Goal: Answer question/provide support: Share knowledge or assist other users

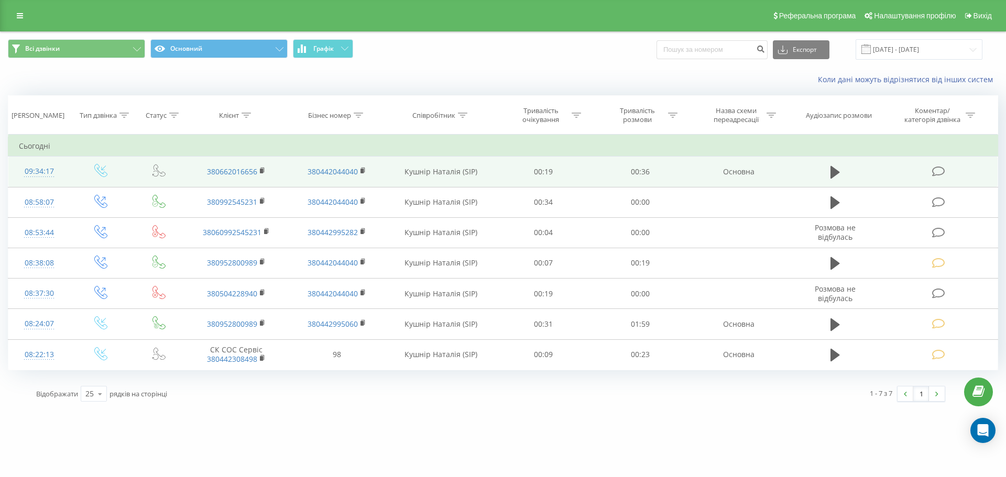
click at [934, 170] on icon at bounding box center [938, 171] width 13 height 11
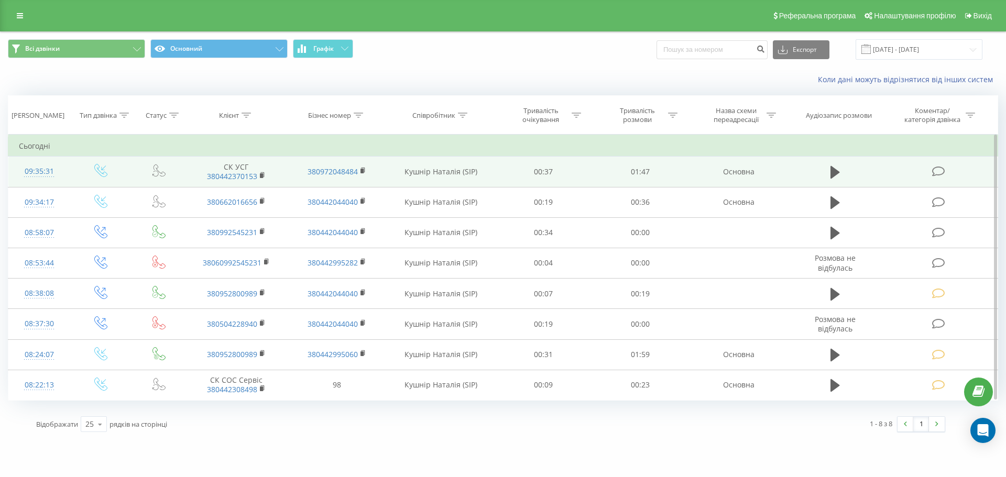
click at [937, 168] on icon at bounding box center [938, 171] width 13 height 11
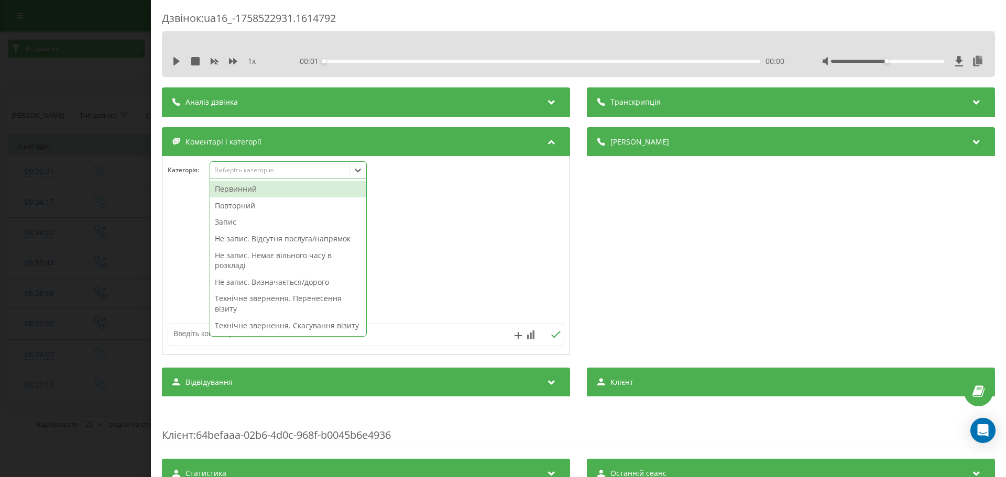
click at [359, 173] on icon at bounding box center [358, 170] width 10 height 10
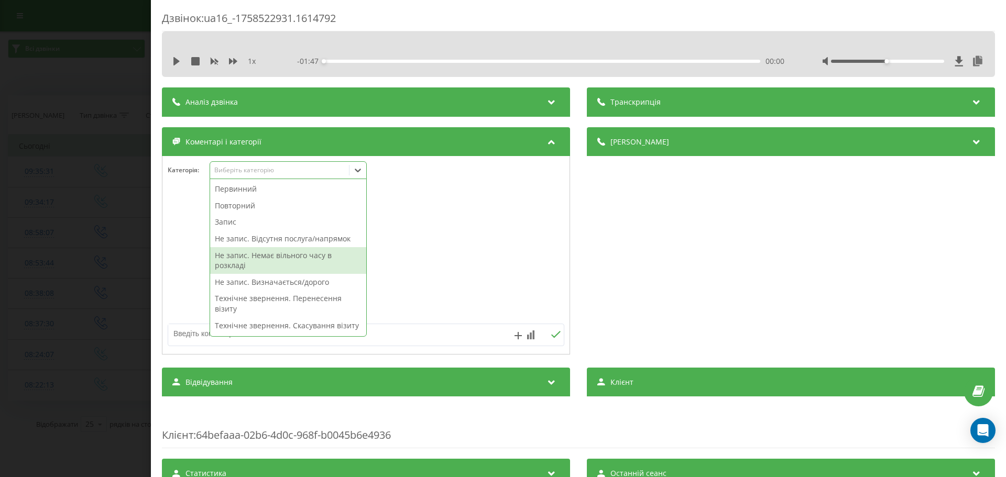
click at [302, 253] on div "Не запис. Немає вільного часу в розкладі" at bounding box center [288, 260] width 156 height 27
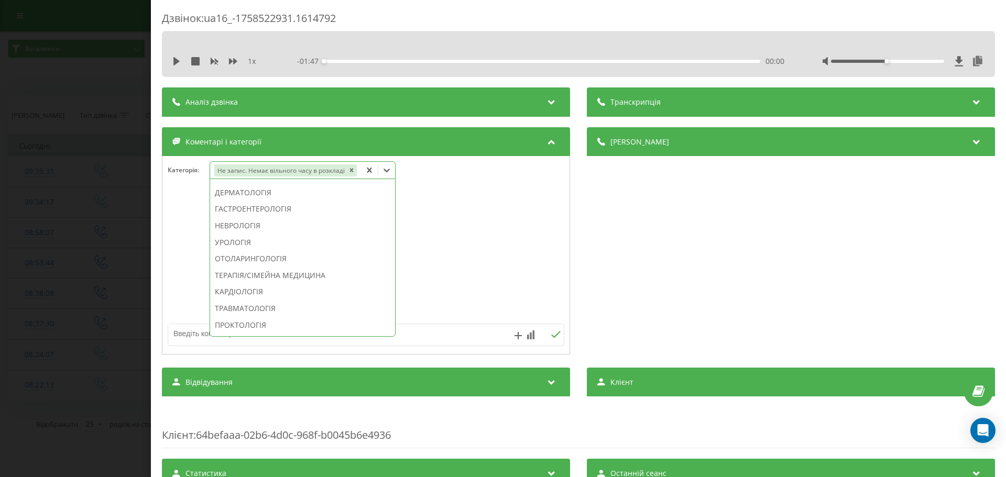
scroll to position [355, 0]
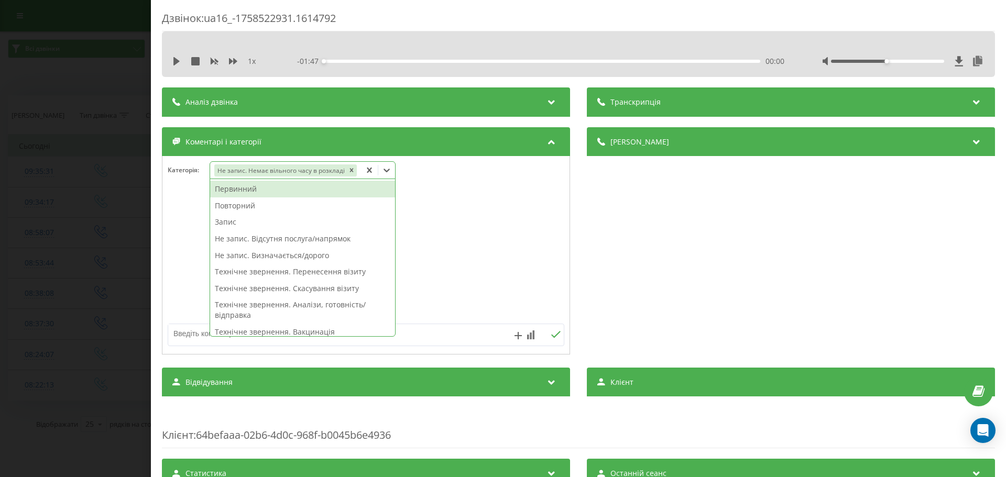
click at [383, 168] on icon at bounding box center [387, 170] width 10 height 10
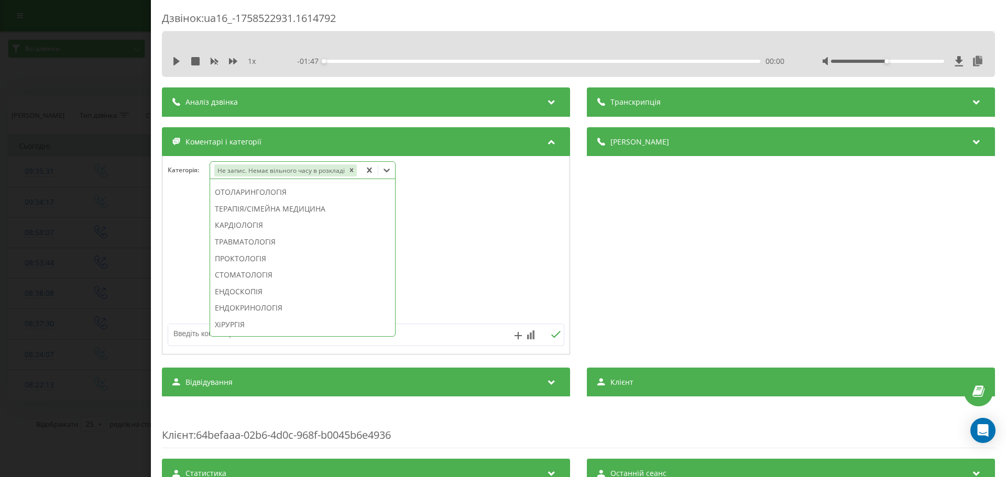
scroll to position [419, 0]
click at [280, 271] on div "СТОМАТОЛОГІЯ" at bounding box center [302, 274] width 185 height 17
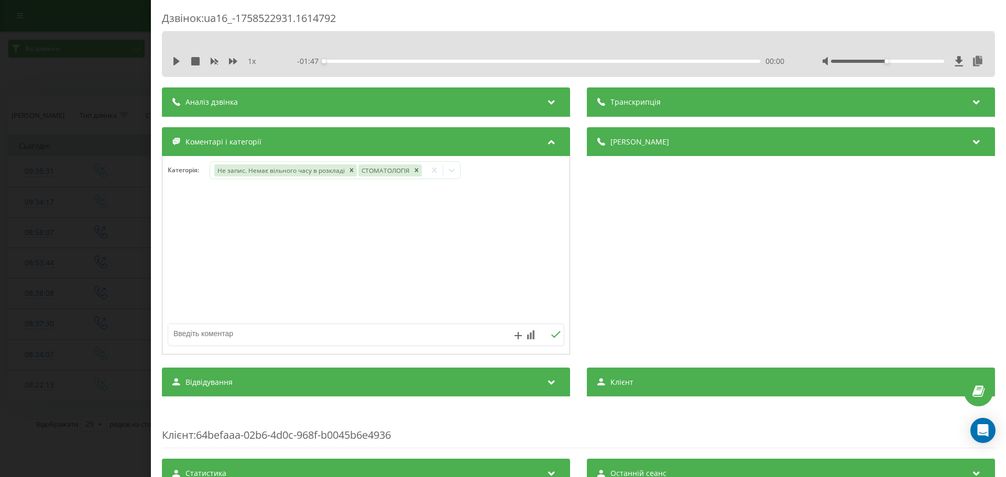
click at [397, 267] on div at bounding box center [365, 256] width 407 height 126
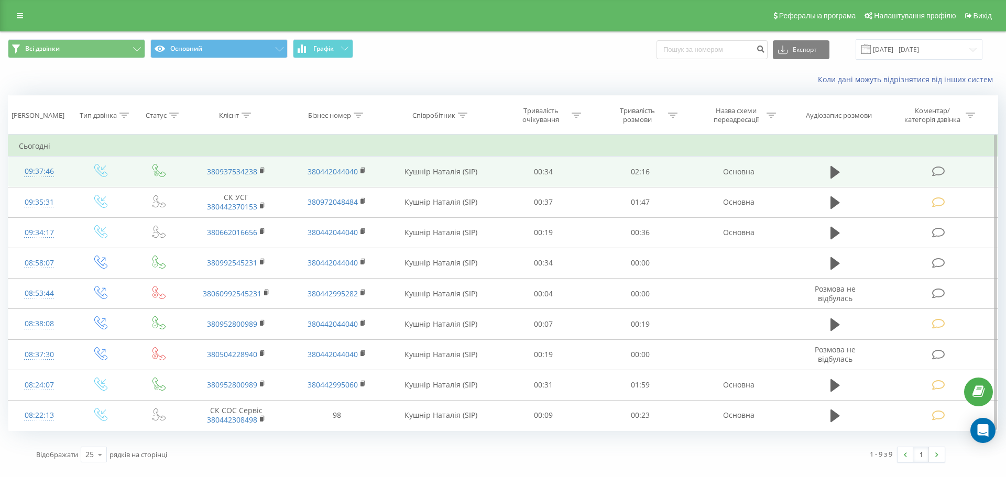
click at [941, 171] on icon at bounding box center [938, 171] width 13 height 11
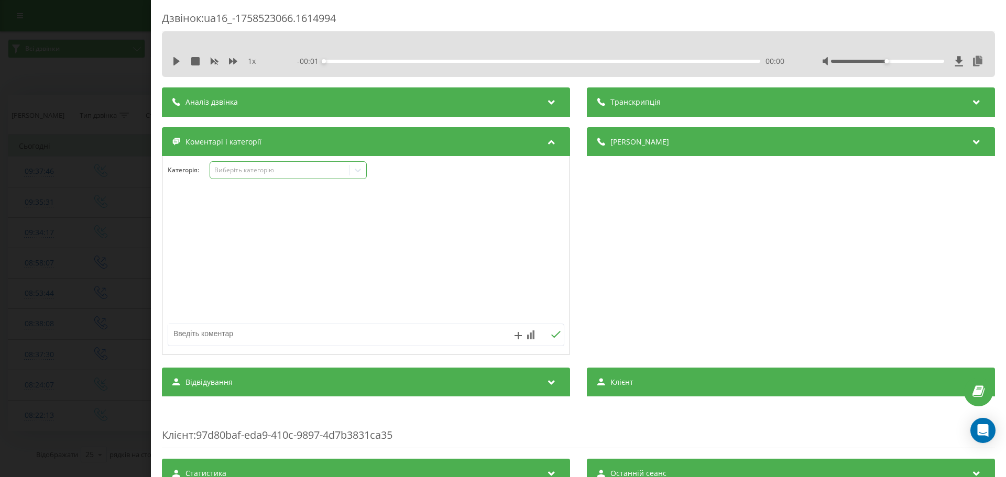
click at [358, 169] on icon at bounding box center [358, 170] width 10 height 10
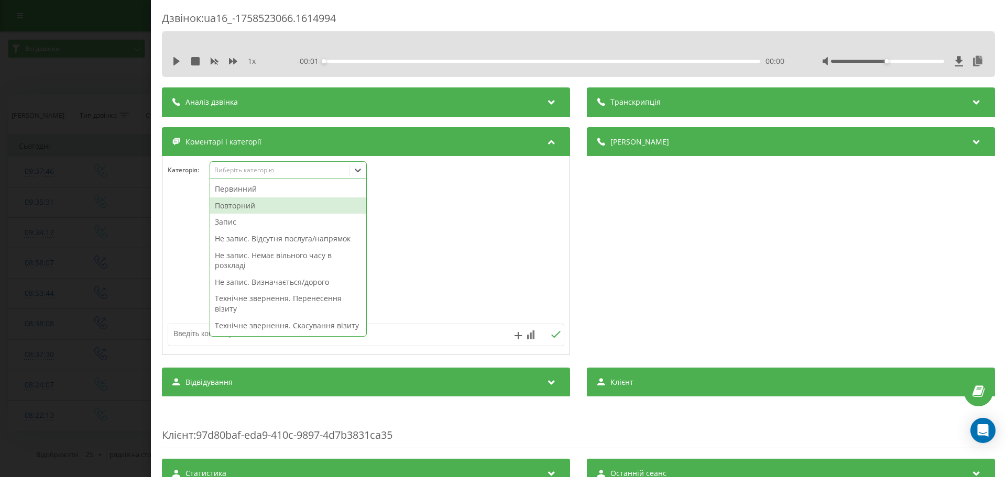
click at [254, 206] on div "Повторний" at bounding box center [288, 206] width 156 height 17
click at [240, 205] on div "Запис" at bounding box center [288, 206] width 156 height 17
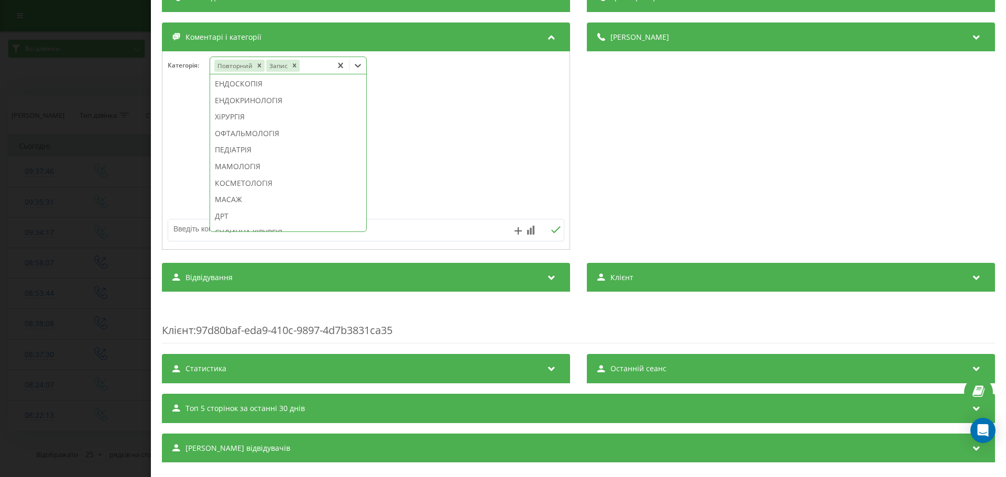
scroll to position [542, 0]
click at [278, 186] on div "КОСМЕТОЛОГІЯ" at bounding box center [288, 177] width 156 height 17
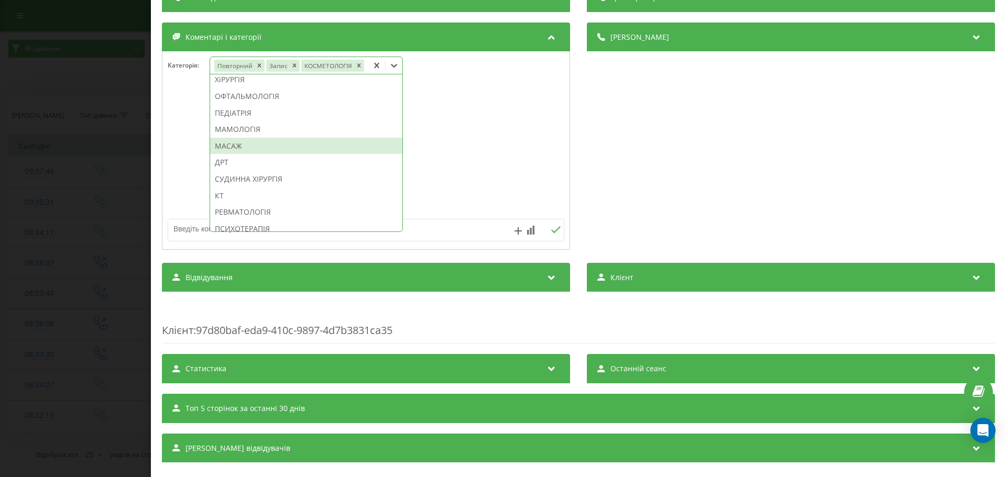
scroll to position [481, 0]
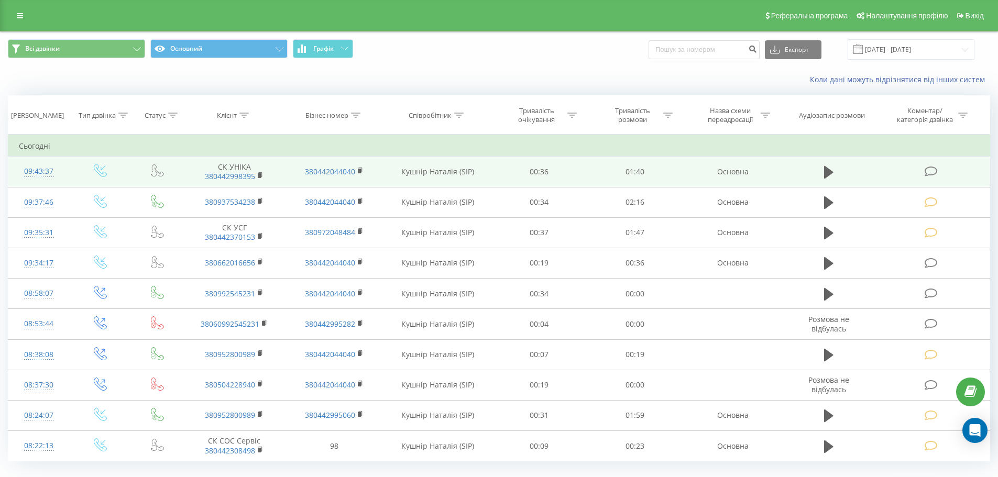
click at [929, 170] on icon at bounding box center [931, 171] width 13 height 11
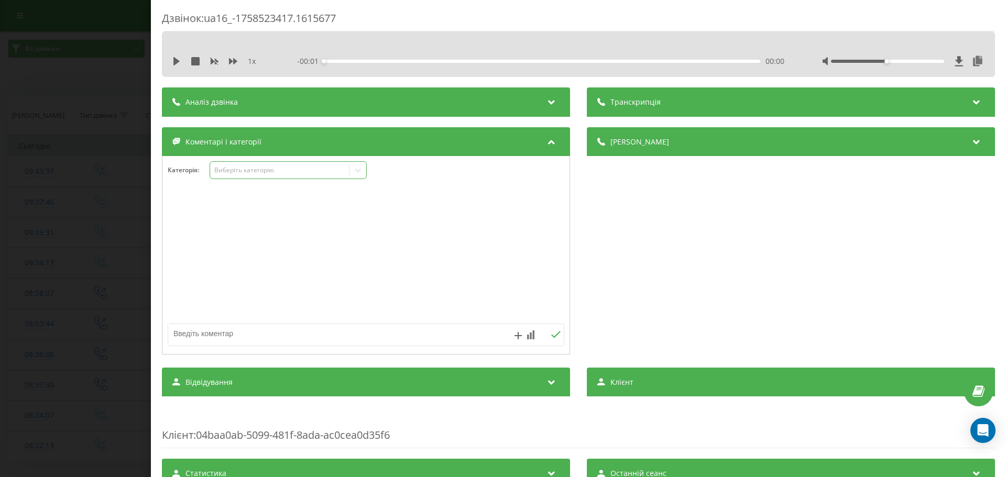
click at [357, 170] on icon at bounding box center [358, 170] width 10 height 10
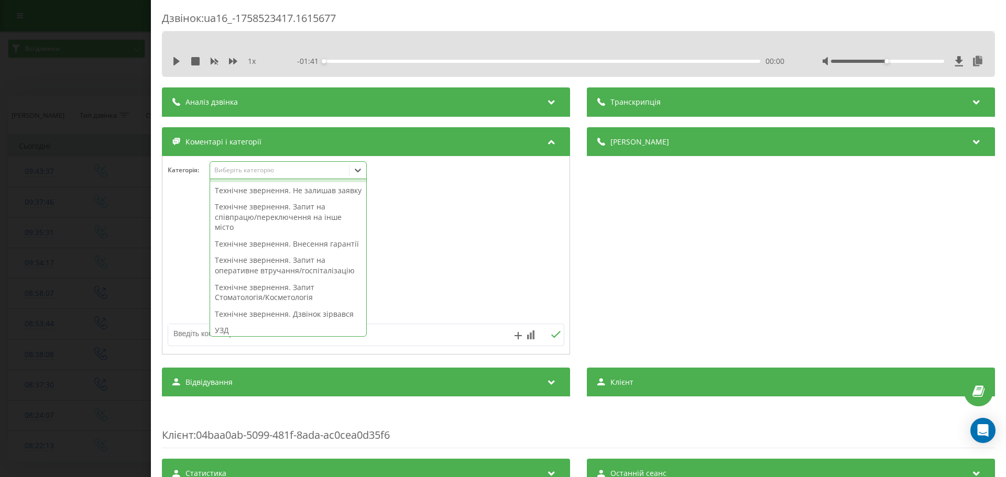
scroll to position [262, 0]
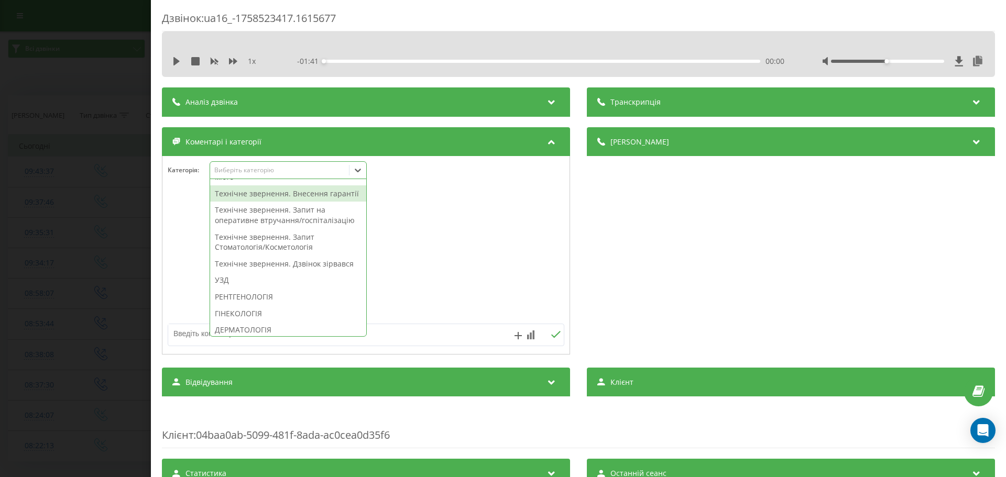
click at [230, 202] on div "Технічне звернення. Внесення гарантії" at bounding box center [288, 194] width 156 height 17
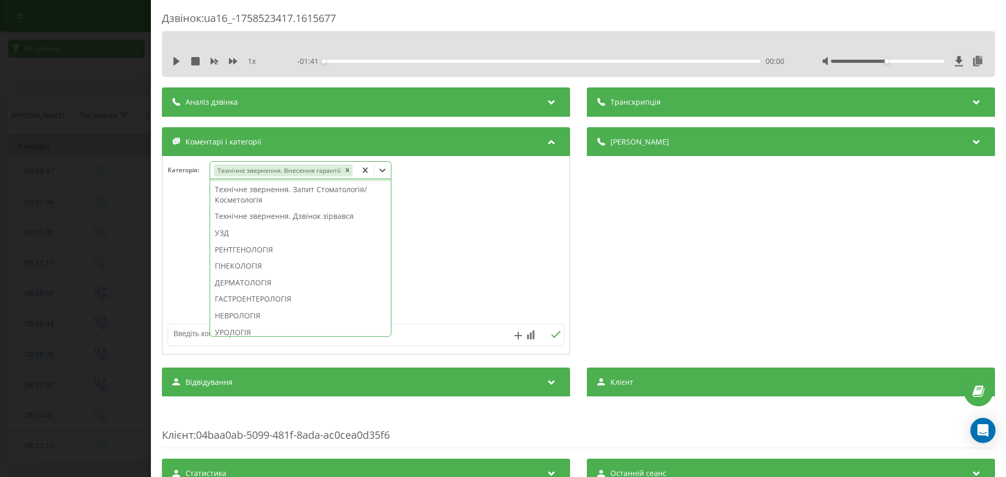
scroll to position [221, 0]
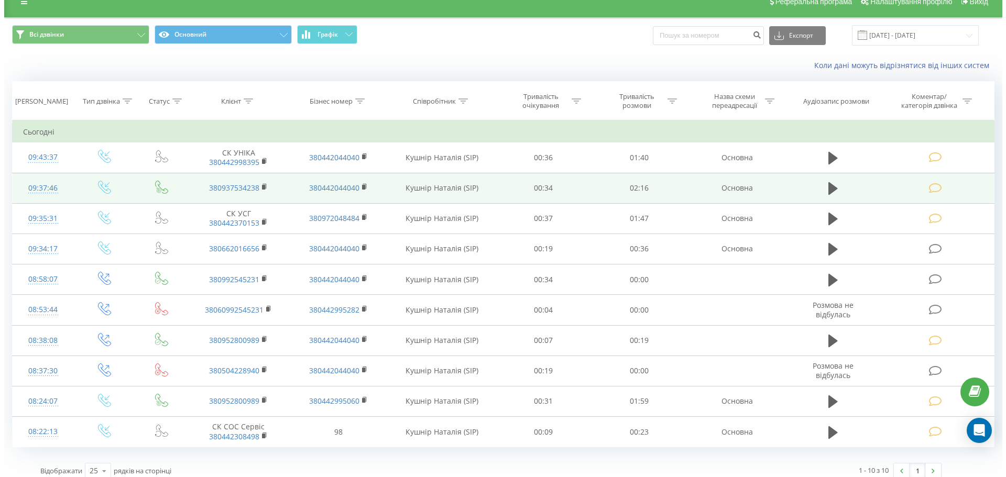
scroll to position [24, 0]
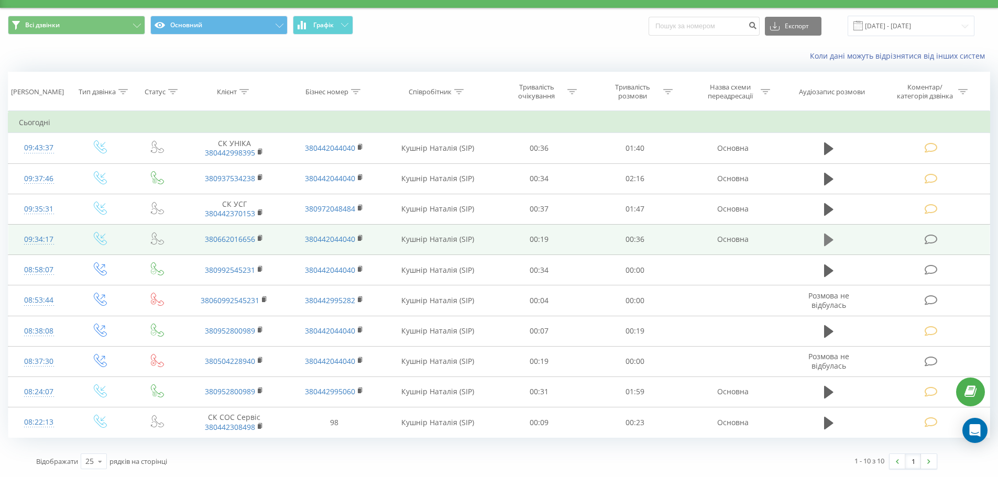
click at [824, 242] on icon at bounding box center [828, 240] width 9 height 15
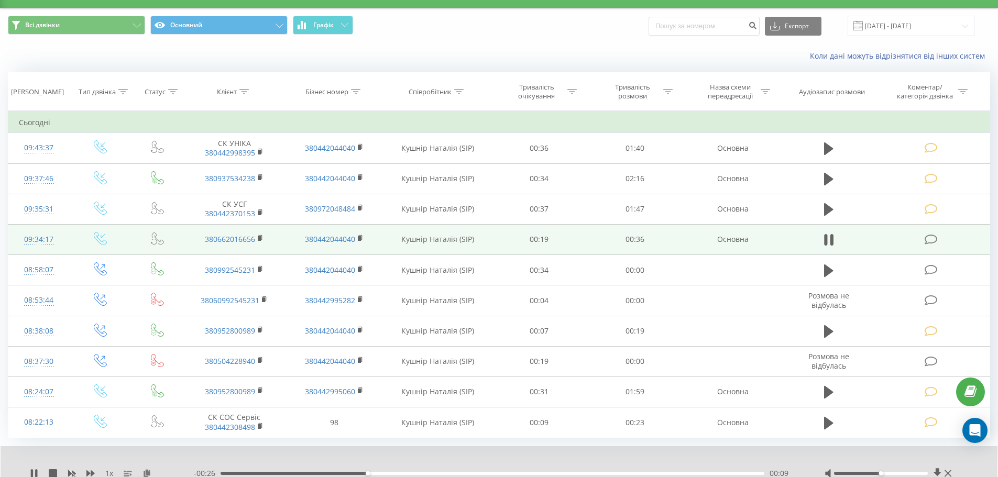
click at [926, 240] on icon at bounding box center [931, 239] width 13 height 11
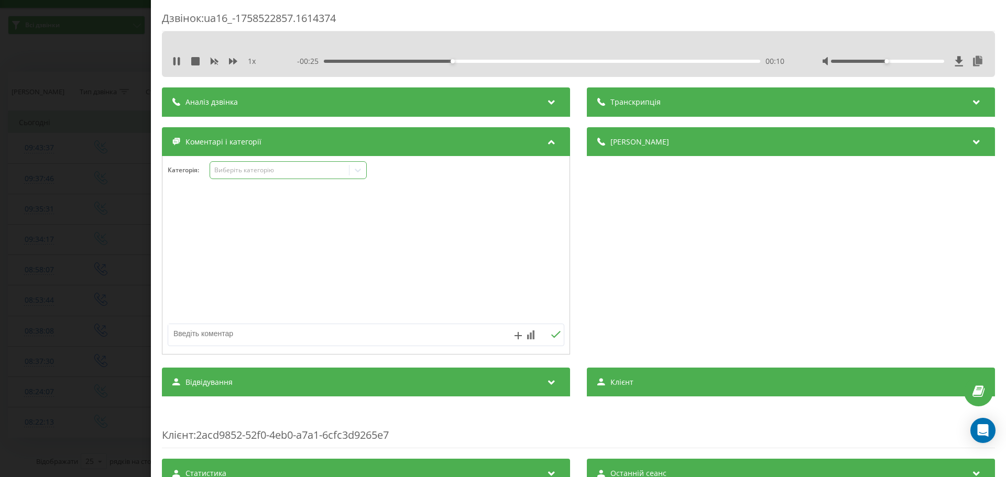
click at [360, 171] on icon at bounding box center [358, 171] width 6 height 4
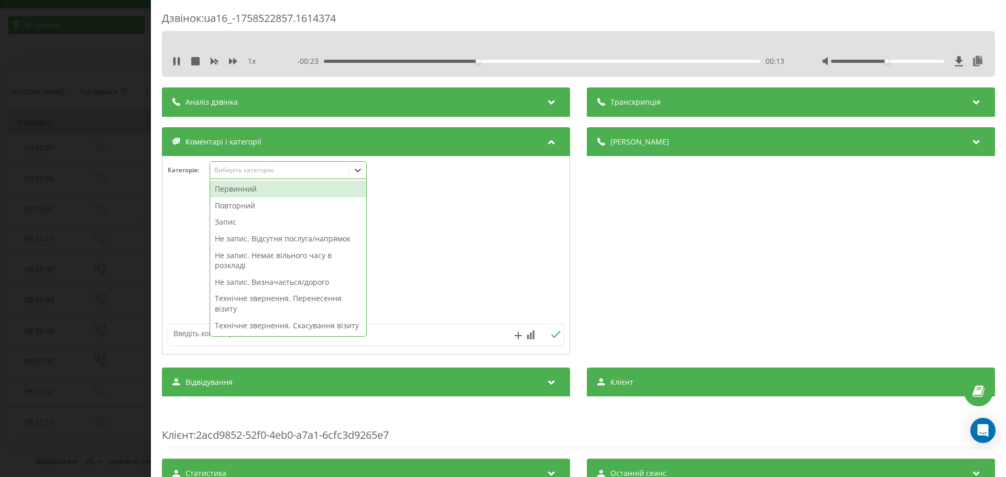
click at [298, 324] on div "Технічне звернення. Скасування візиту" at bounding box center [288, 326] width 156 height 17
click at [298, 327] on div "Технічне звернення. Скасування візиту" at bounding box center [288, 326] width 156 height 17
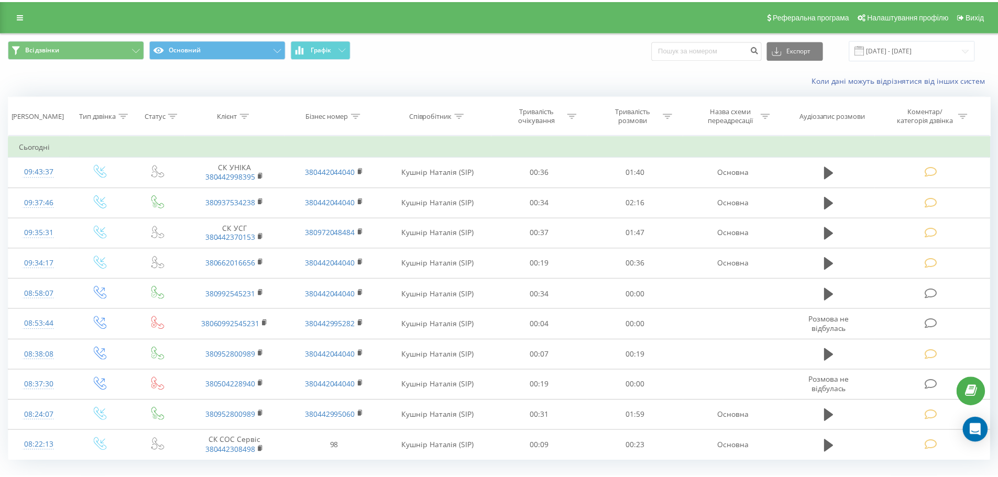
scroll to position [24, 0]
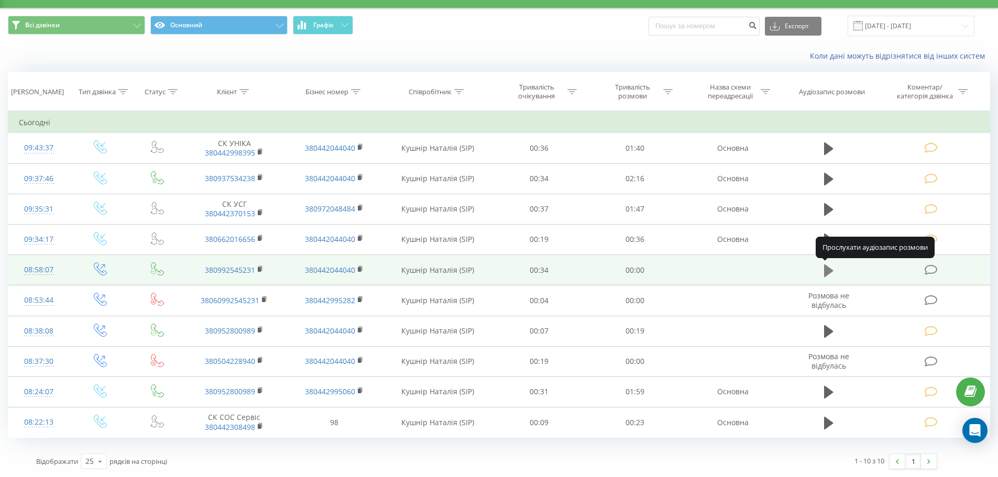
click at [828, 271] on icon at bounding box center [828, 270] width 9 height 13
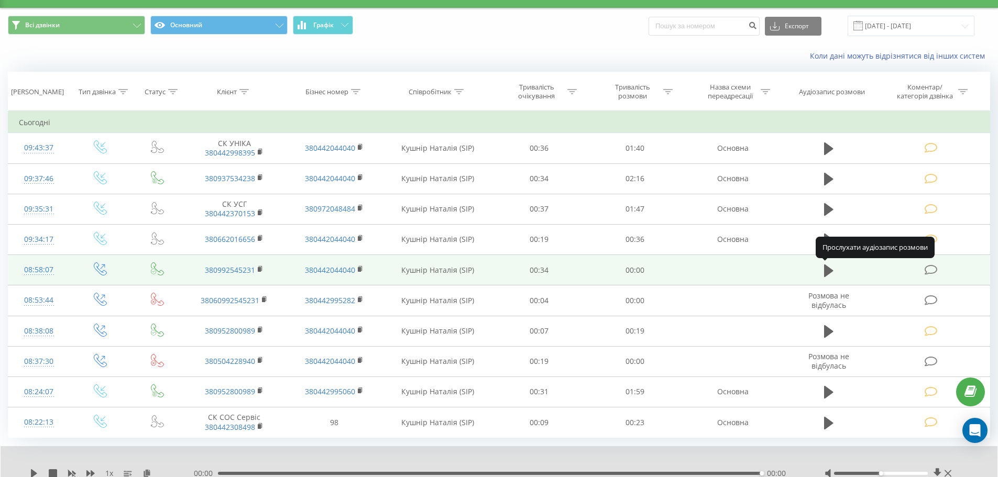
click at [828, 271] on icon at bounding box center [828, 270] width 9 height 13
click at [824, 272] on icon at bounding box center [828, 271] width 9 height 15
click at [830, 272] on icon at bounding box center [828, 270] width 9 height 13
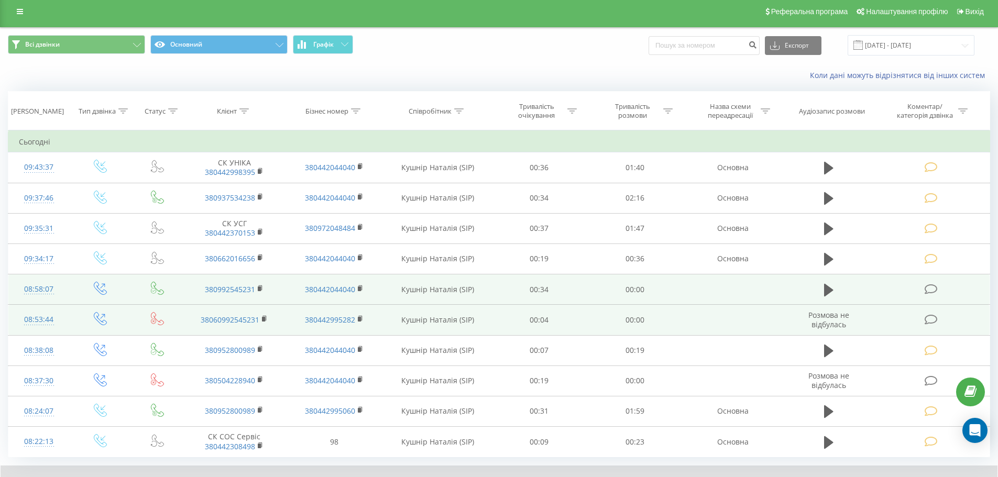
scroll to position [0, 0]
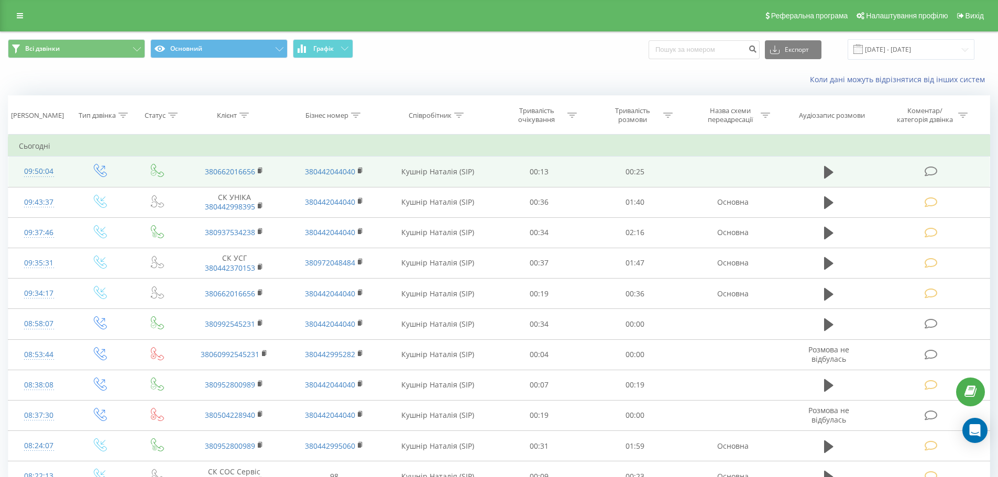
click at [934, 171] on icon at bounding box center [931, 171] width 13 height 11
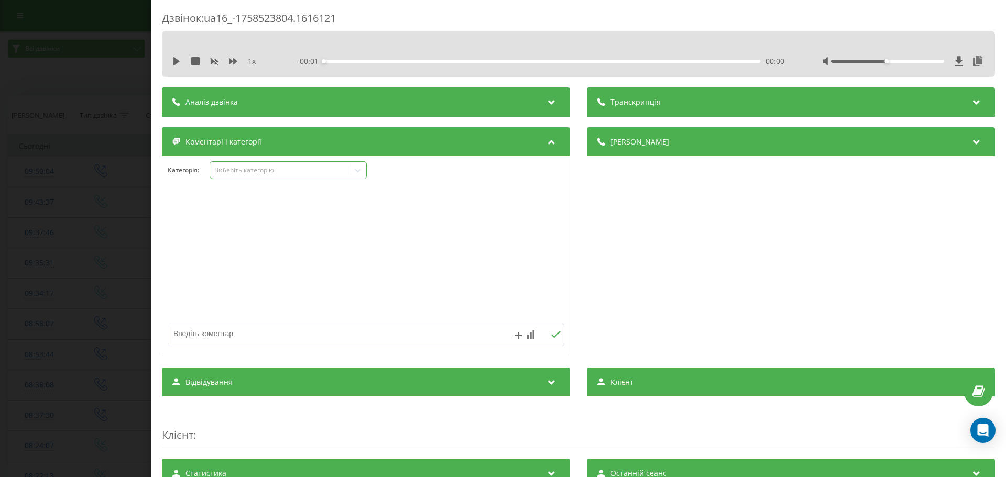
click at [360, 169] on icon at bounding box center [358, 170] width 10 height 10
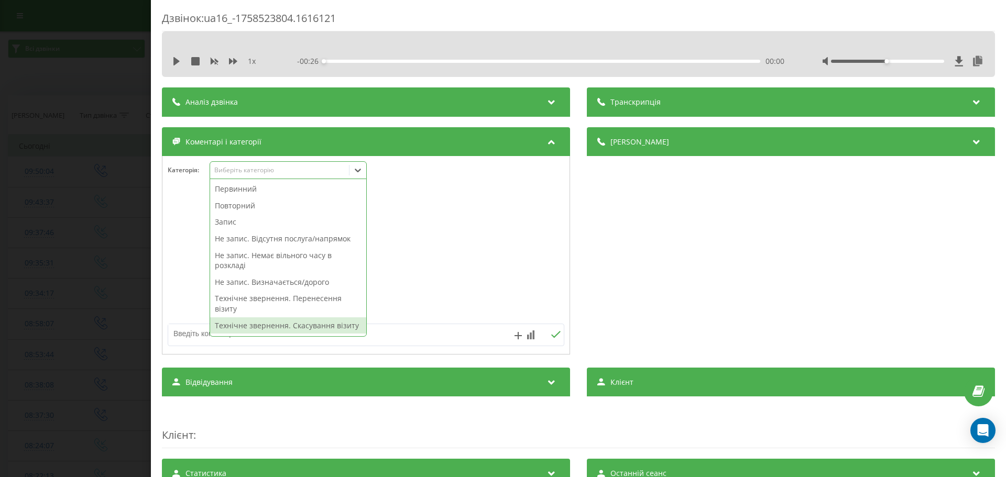
click at [265, 324] on div "Технічне звернення. Скасування візиту" at bounding box center [288, 326] width 156 height 17
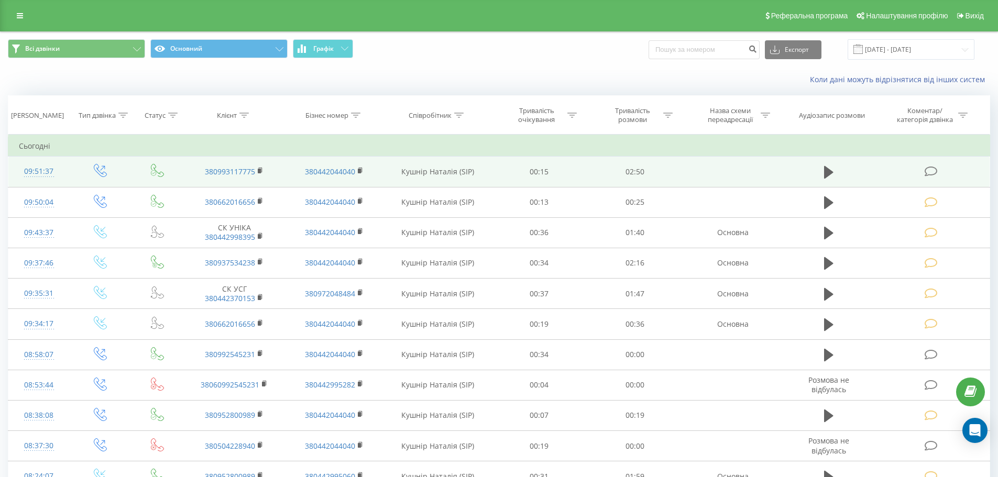
click at [932, 168] on icon at bounding box center [931, 171] width 13 height 11
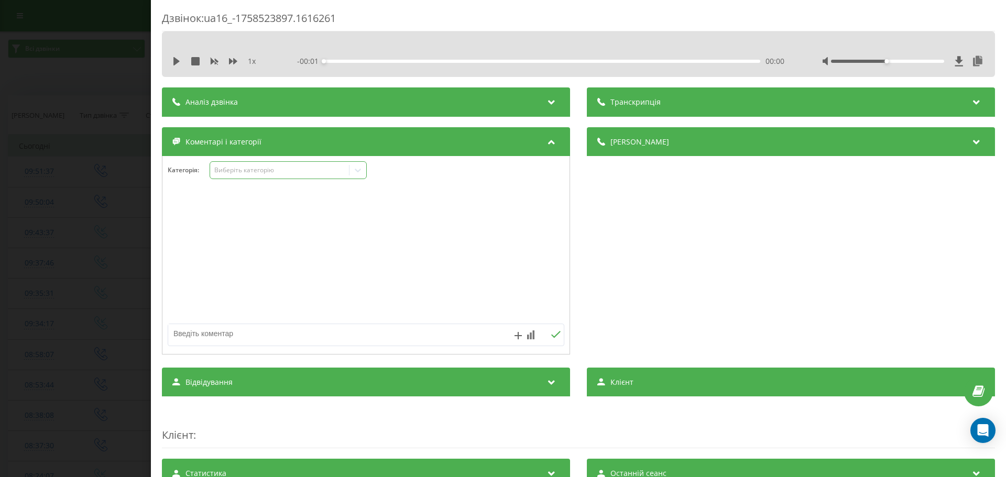
click at [355, 168] on icon at bounding box center [358, 170] width 10 height 10
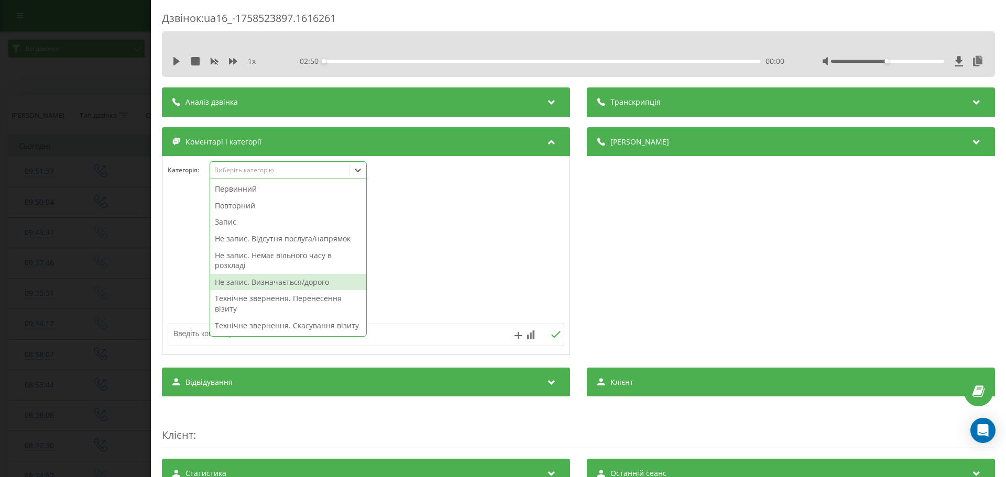
click at [312, 286] on div "Не запис. Визначається/дорого" at bounding box center [288, 282] width 156 height 17
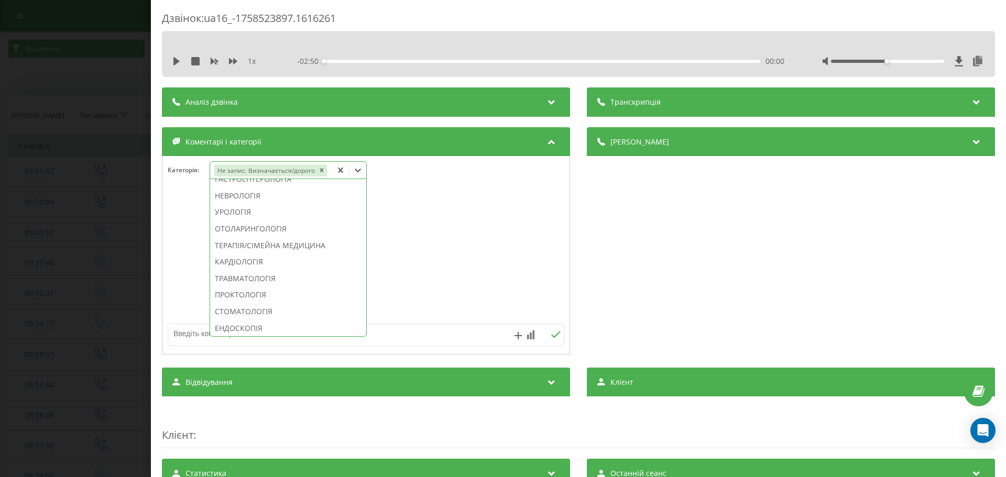
scroll to position [447, 0]
click at [271, 286] on div "СТОМАТОЛОГІЯ" at bounding box center [288, 277] width 156 height 17
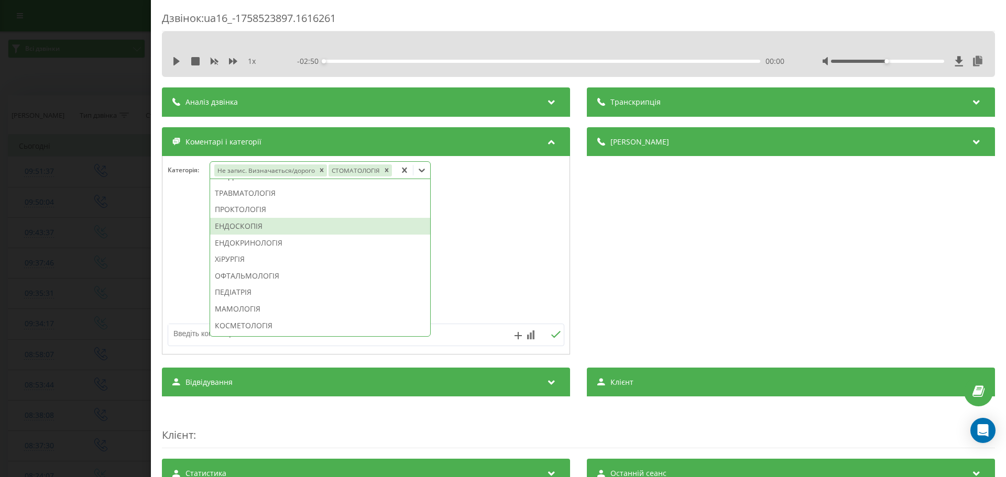
scroll to position [365, 0]
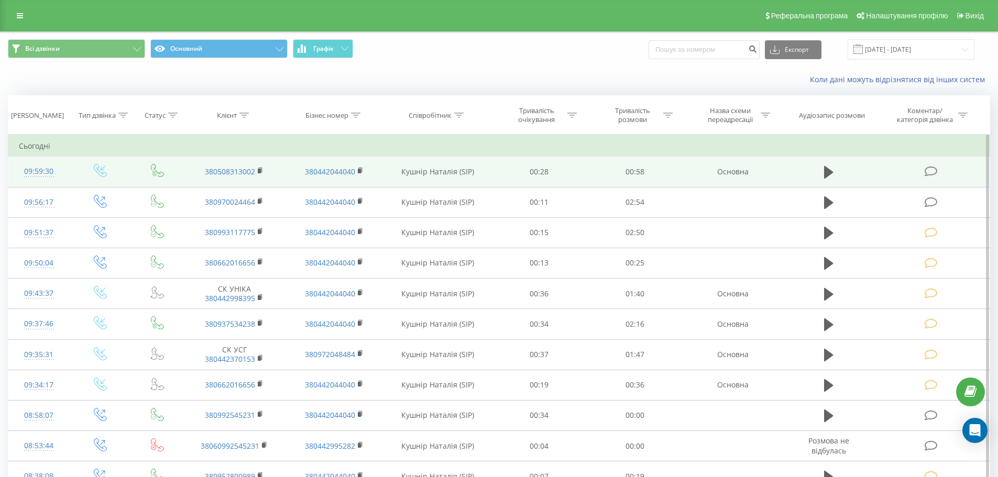
click at [928, 171] on icon at bounding box center [931, 171] width 13 height 11
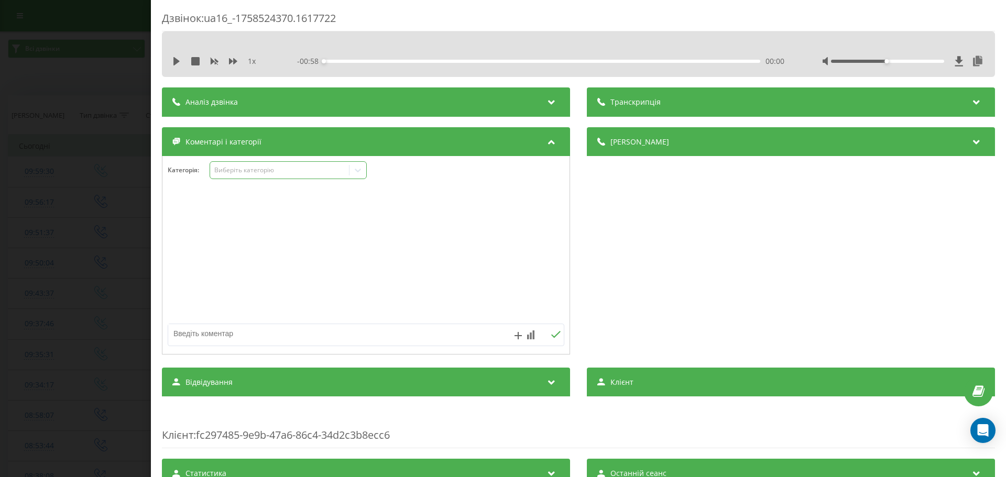
click at [359, 171] on icon at bounding box center [358, 171] width 6 height 4
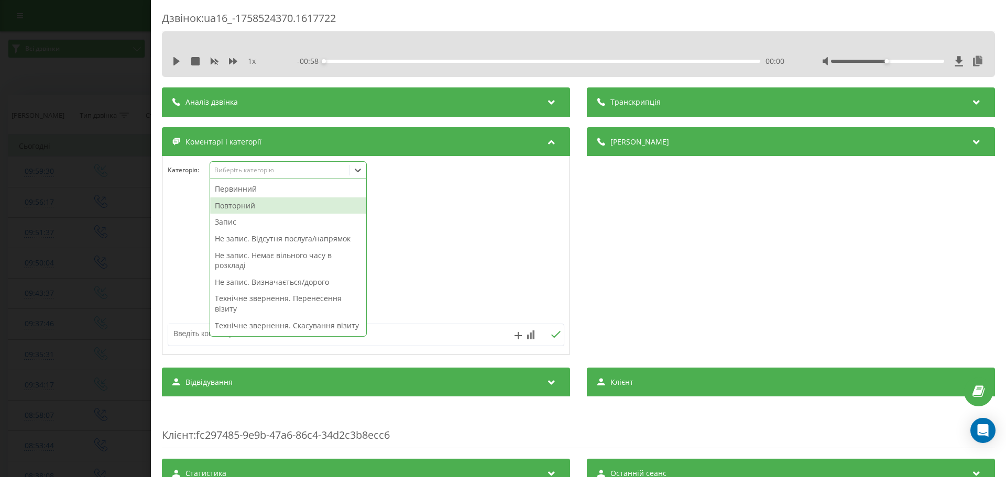
click at [238, 205] on div "Повторний" at bounding box center [288, 206] width 156 height 17
click at [233, 207] on div "Запис" at bounding box center [288, 206] width 156 height 17
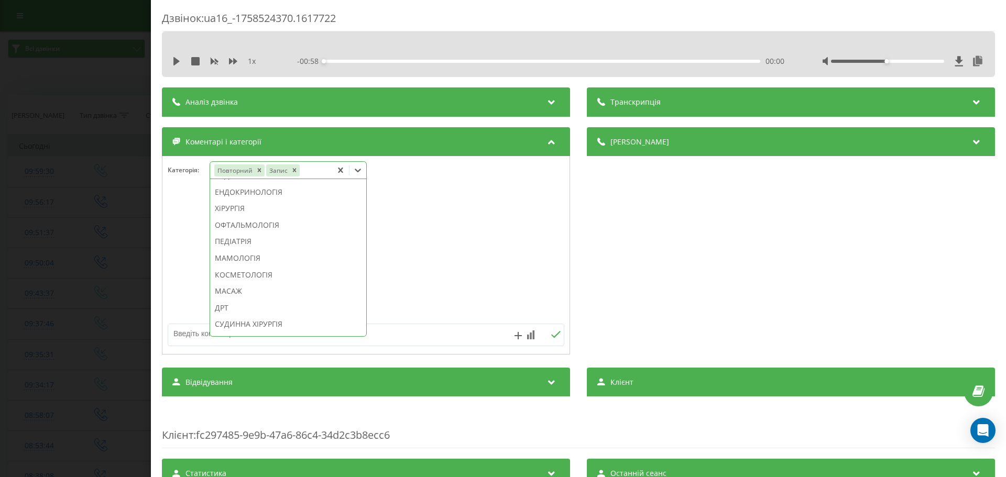
scroll to position [563, 0]
click at [263, 270] on div "КОСМЕТОЛОГІЯ" at bounding box center [288, 261] width 156 height 17
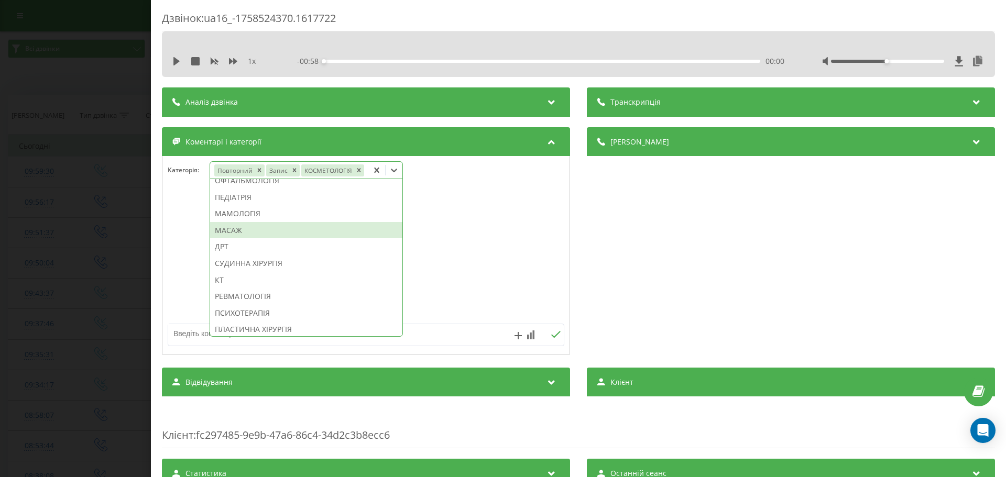
scroll to position [501, 0]
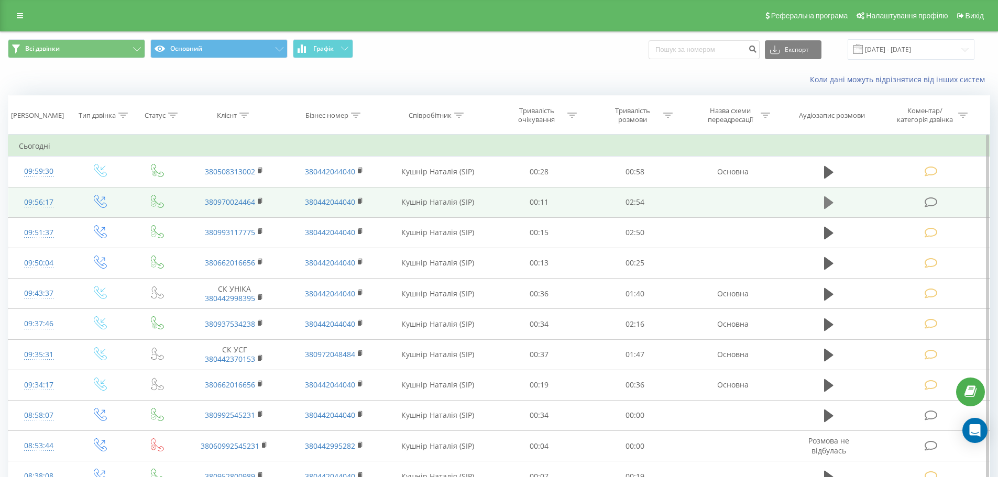
click at [825, 203] on icon at bounding box center [828, 203] width 9 height 13
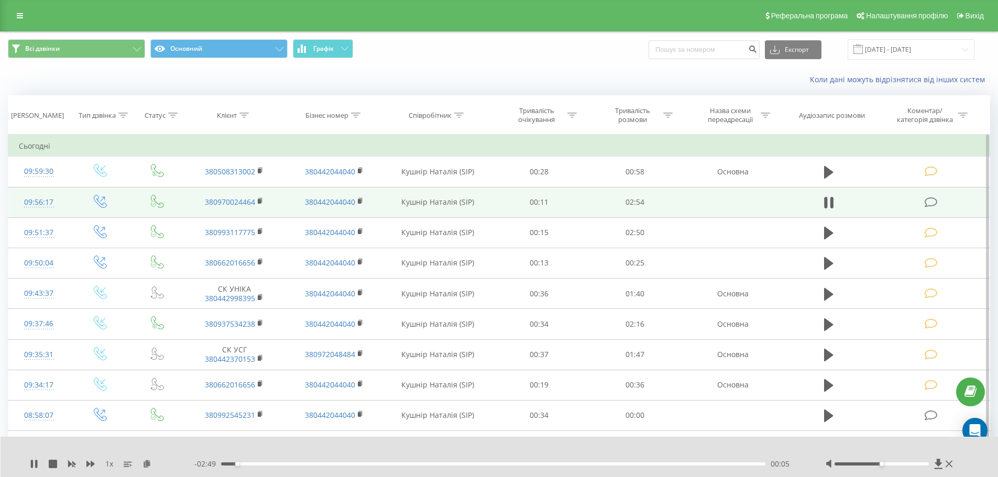
click at [928, 204] on icon at bounding box center [931, 202] width 13 height 11
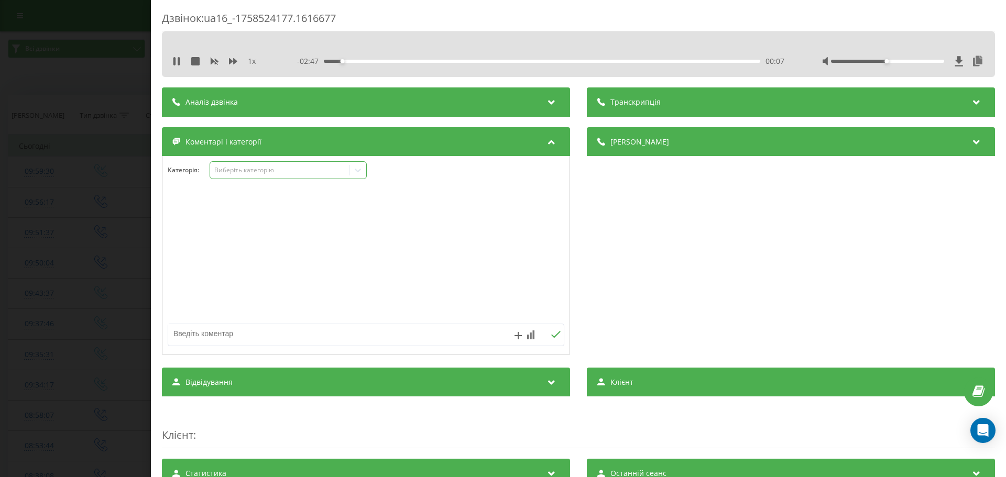
click at [360, 167] on icon at bounding box center [358, 170] width 10 height 10
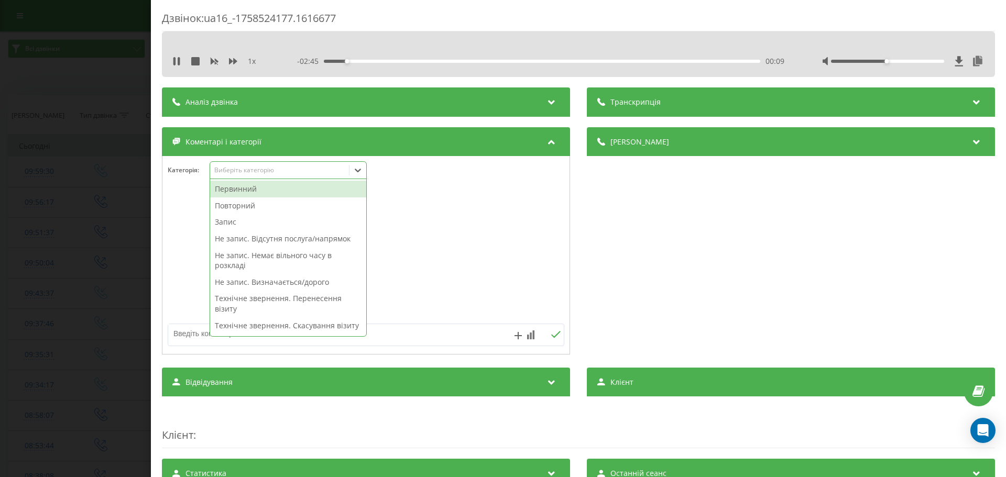
click at [250, 192] on div "Первинний" at bounding box center [288, 189] width 156 height 17
click at [252, 270] on div "Не запис. Визначається/дорого" at bounding box center [288, 265] width 156 height 17
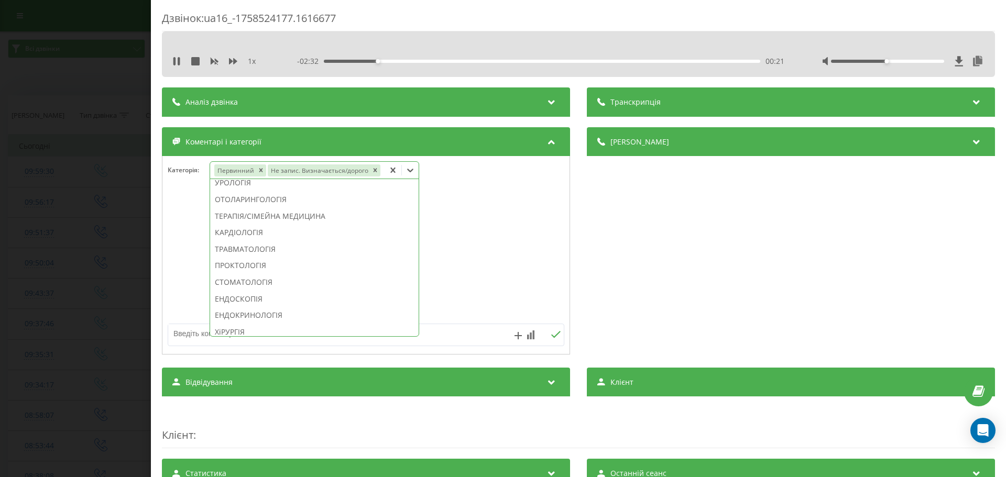
scroll to position [387, 0]
click at [273, 279] on div "СТОМАТОЛОГІЯ" at bounding box center [314, 279] width 209 height 17
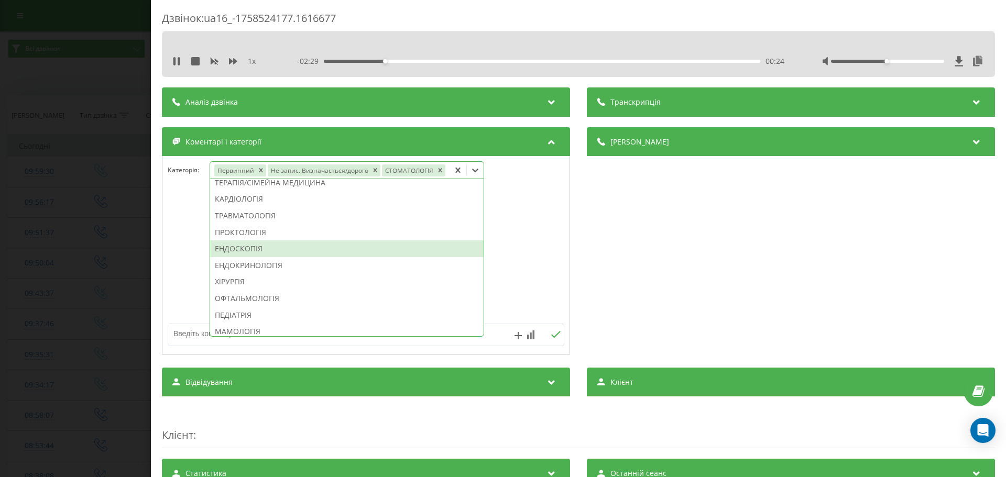
scroll to position [367, 0]
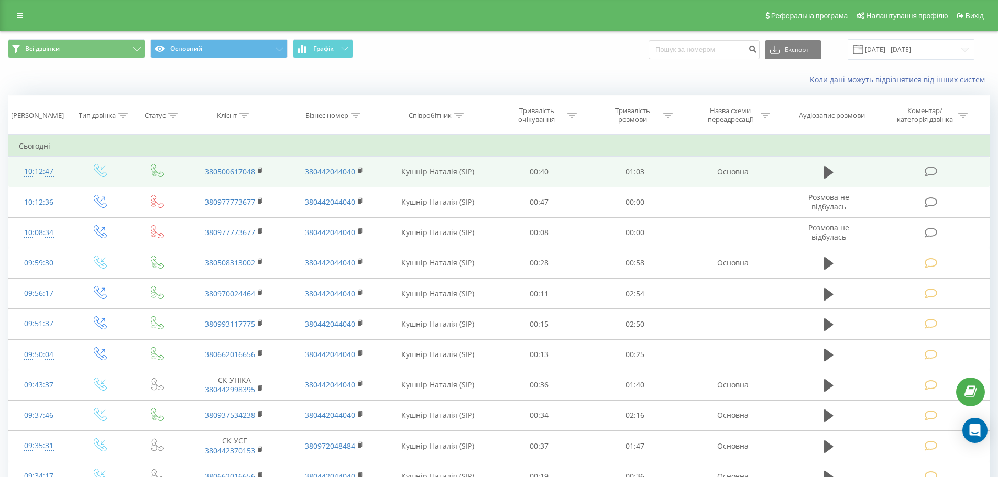
click at [931, 170] on icon at bounding box center [931, 171] width 13 height 11
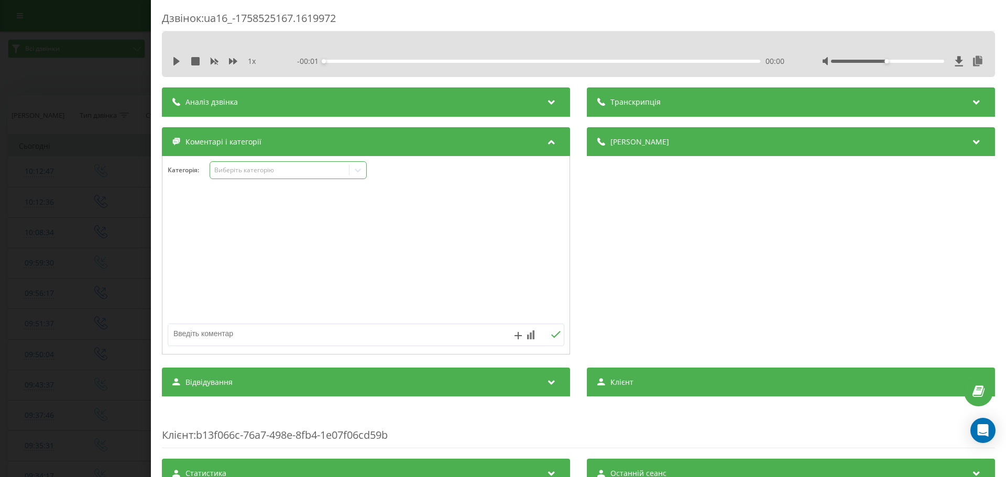
click at [358, 171] on icon at bounding box center [358, 171] width 6 height 4
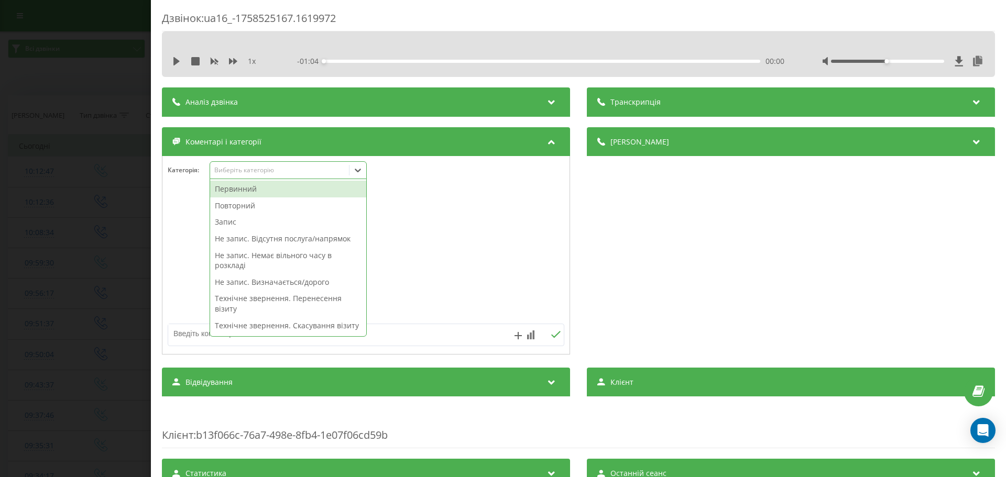
click at [234, 223] on div "Запис" at bounding box center [288, 222] width 156 height 17
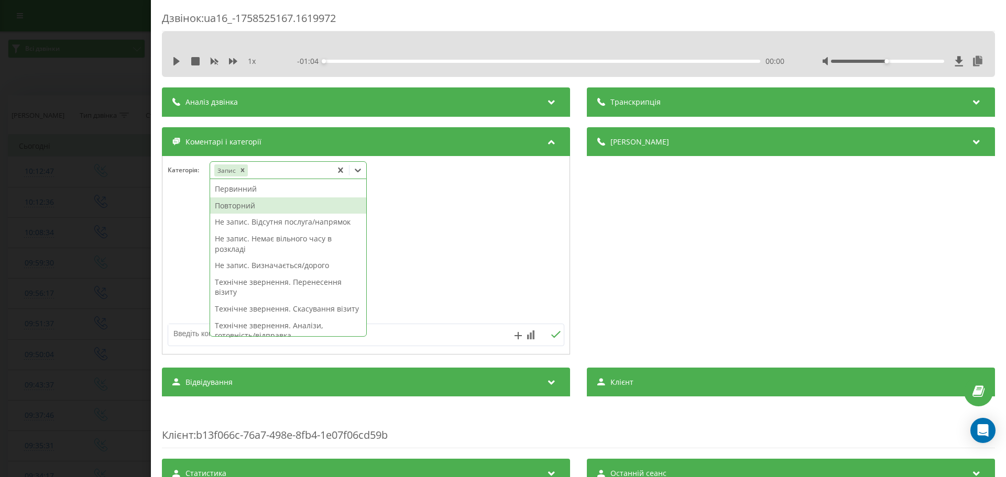
click at [233, 208] on div "Повторний" at bounding box center [288, 206] width 156 height 17
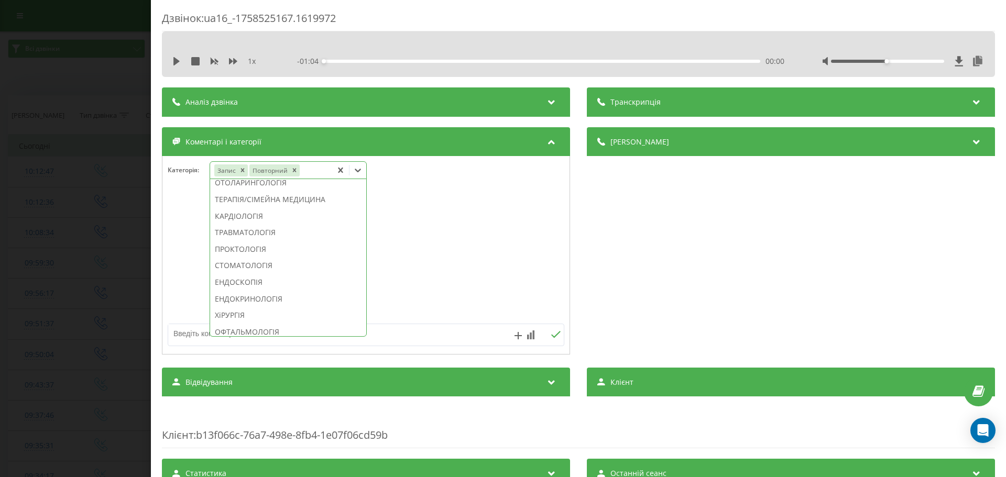
scroll to position [452, 0]
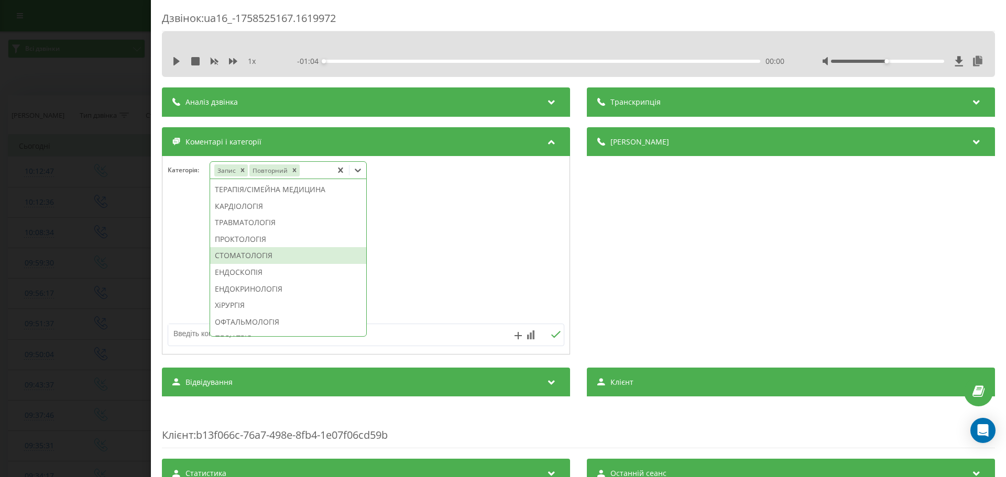
click at [269, 264] on div "СТОМАТОЛОГІЯ" at bounding box center [288, 255] width 156 height 17
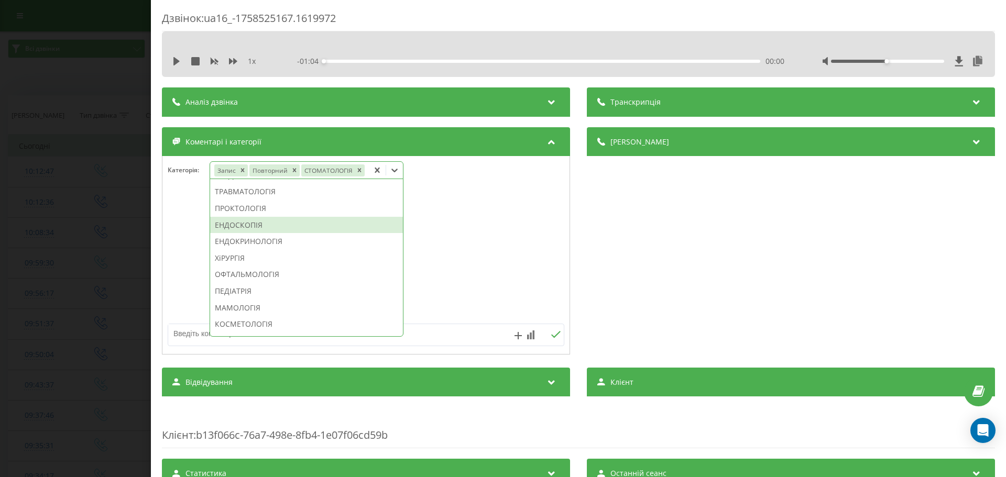
scroll to position [391, 0]
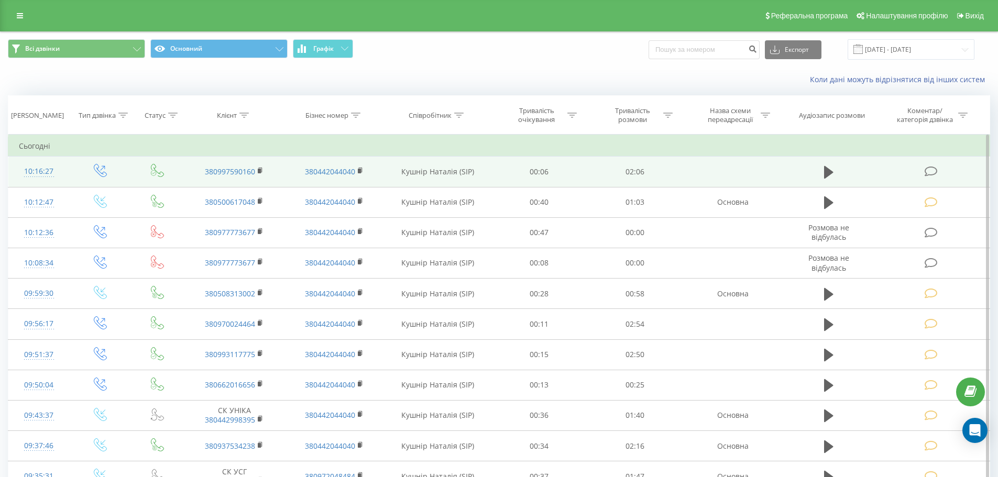
click at [926, 170] on icon at bounding box center [931, 171] width 13 height 11
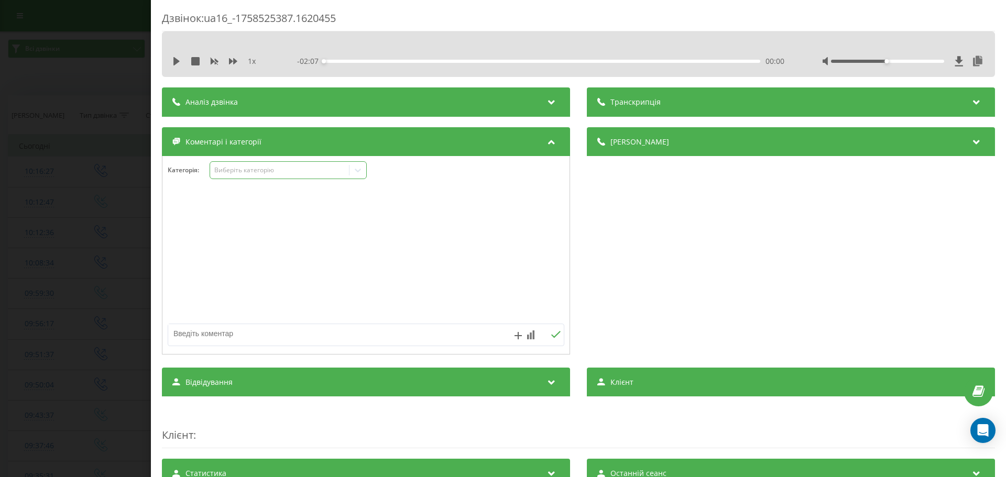
click at [362, 171] on icon at bounding box center [358, 170] width 10 height 10
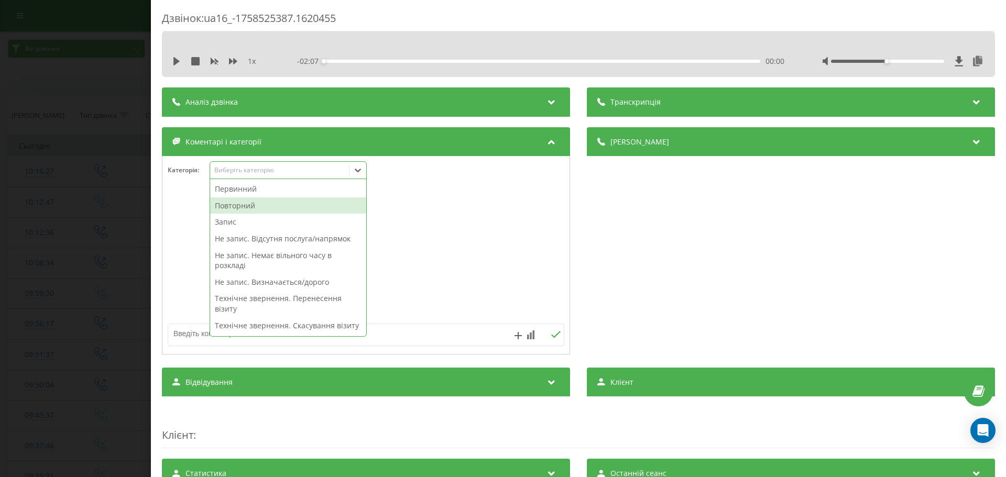
click at [230, 207] on div "Повторний" at bounding box center [288, 206] width 156 height 17
click at [230, 207] on div "Запис" at bounding box center [288, 206] width 156 height 17
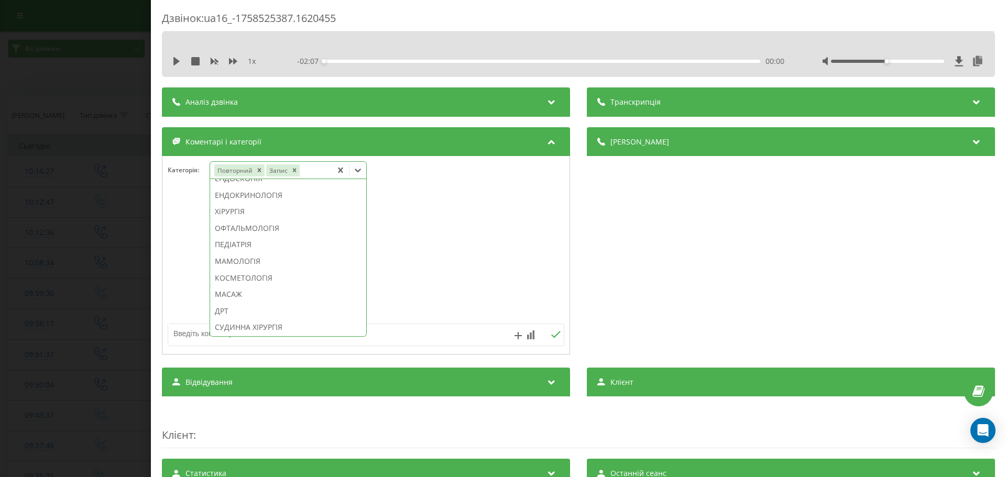
scroll to position [549, 0]
click at [265, 284] on div "КОСМЕТОЛОГІЯ" at bounding box center [288, 275] width 156 height 17
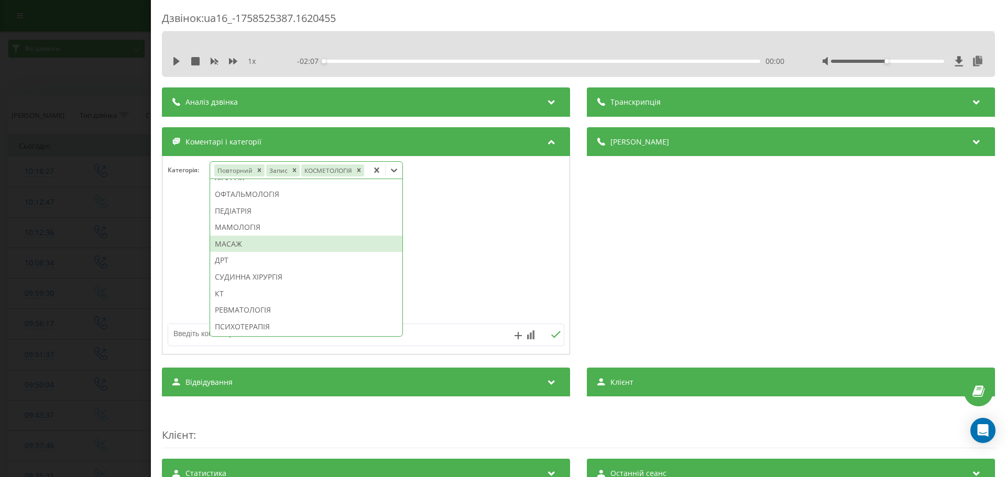
scroll to position [488, 0]
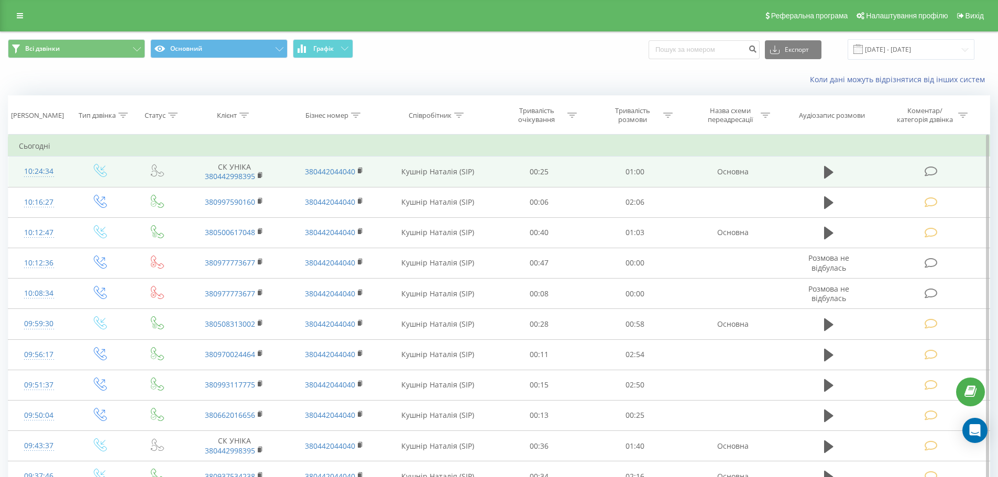
click at [931, 171] on icon at bounding box center [931, 171] width 13 height 11
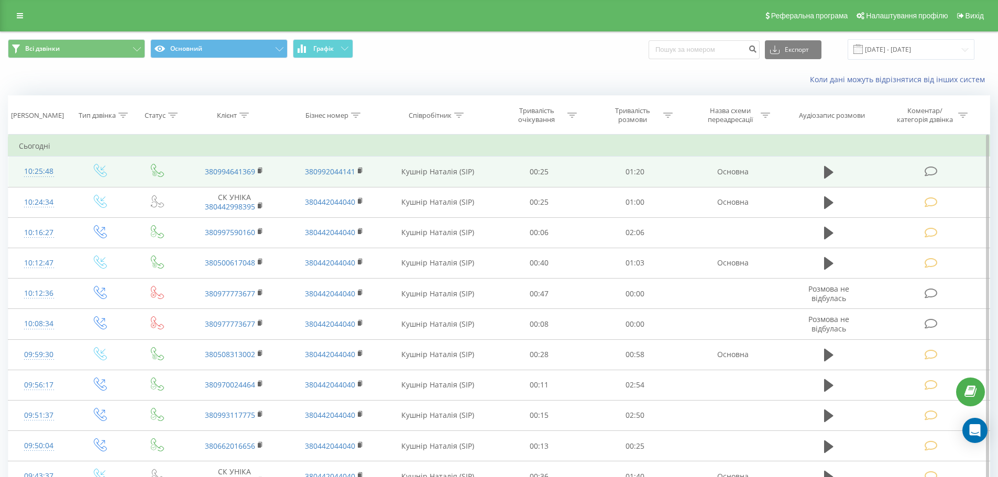
click at [929, 169] on icon at bounding box center [931, 171] width 13 height 11
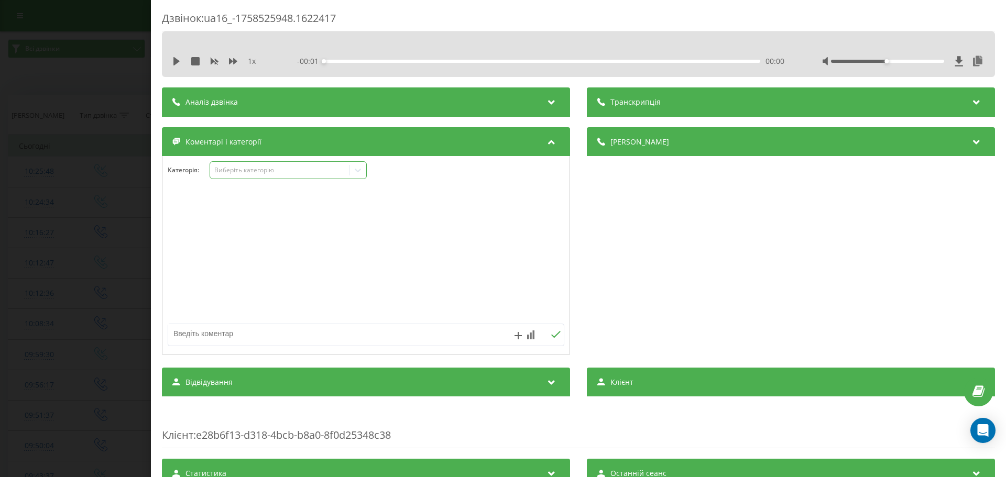
click at [358, 169] on icon at bounding box center [358, 170] width 10 height 10
click at [357, 170] on icon at bounding box center [358, 171] width 6 height 4
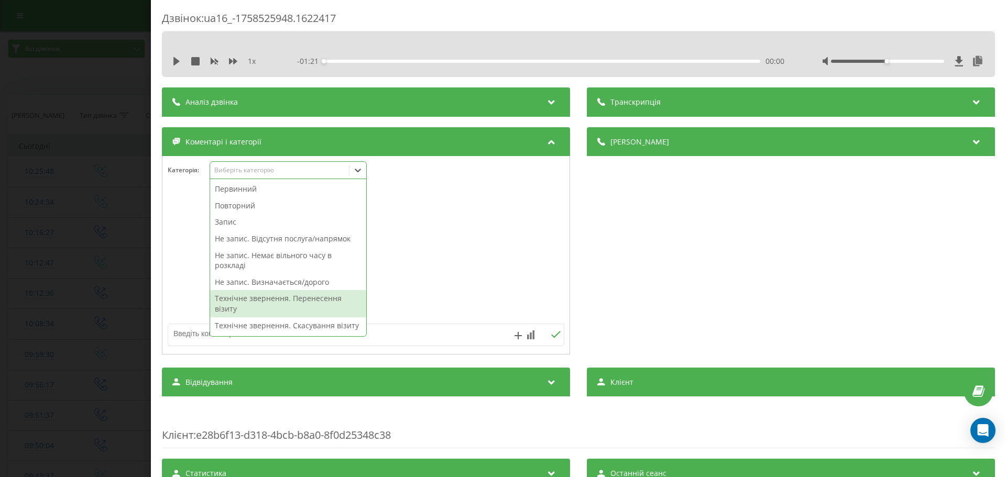
click at [304, 297] on div "Технічне звернення. Перенесення візиту" at bounding box center [288, 303] width 156 height 27
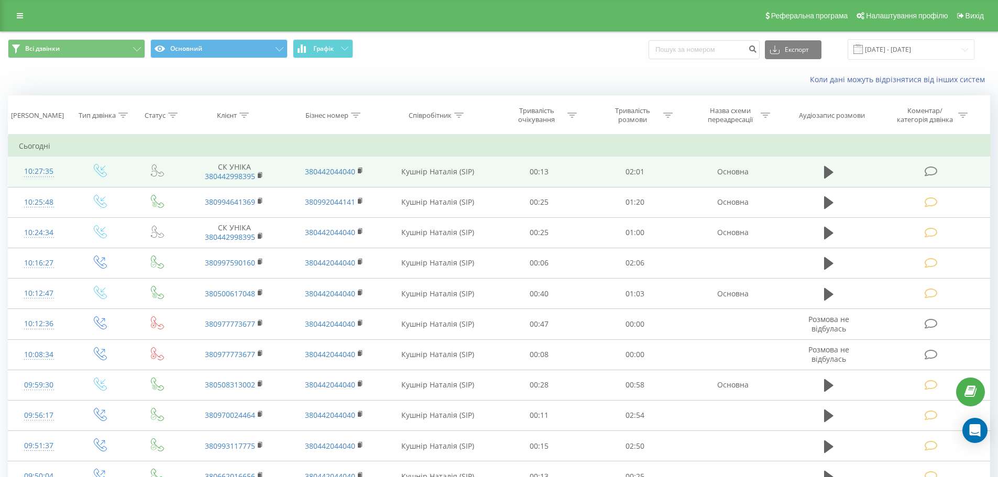
click at [928, 170] on icon at bounding box center [931, 171] width 13 height 11
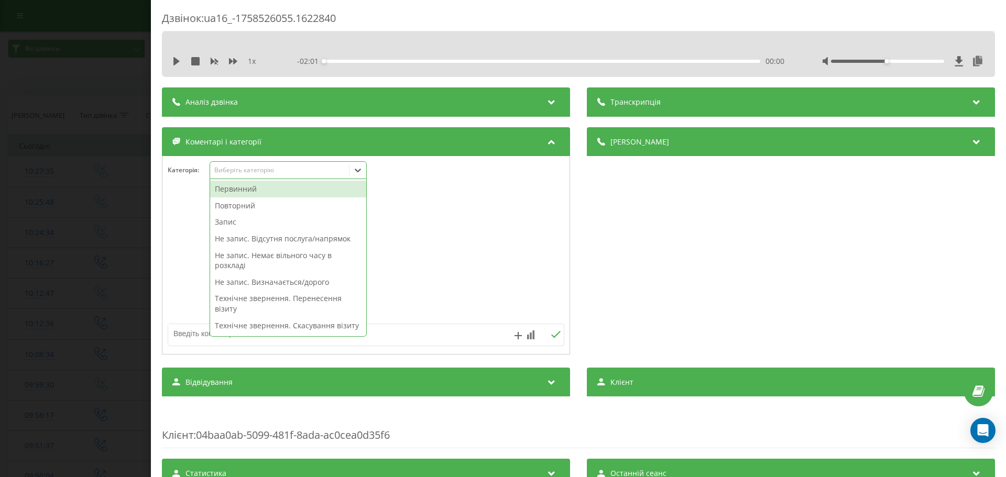
click at [360, 169] on icon at bounding box center [358, 170] width 10 height 10
click at [231, 208] on div "Повторний" at bounding box center [288, 206] width 156 height 17
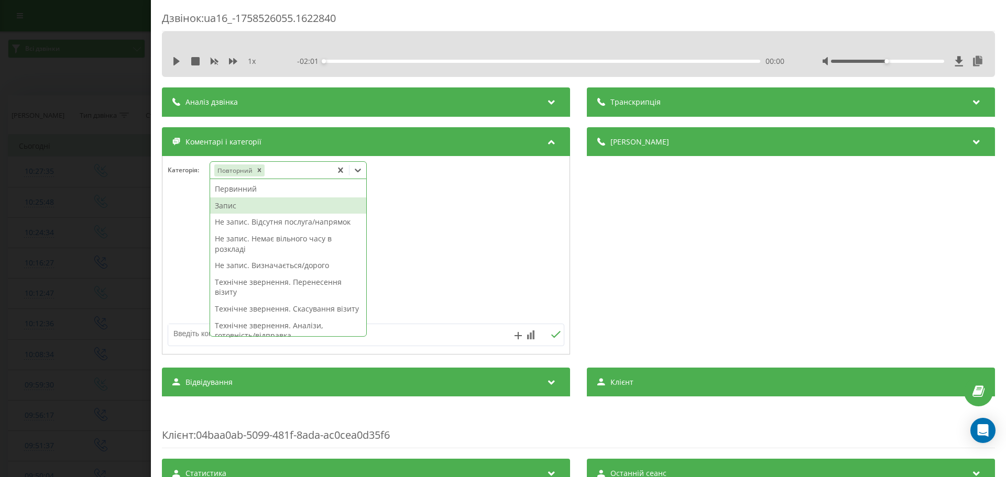
click at [231, 208] on div "Запис" at bounding box center [288, 206] width 156 height 17
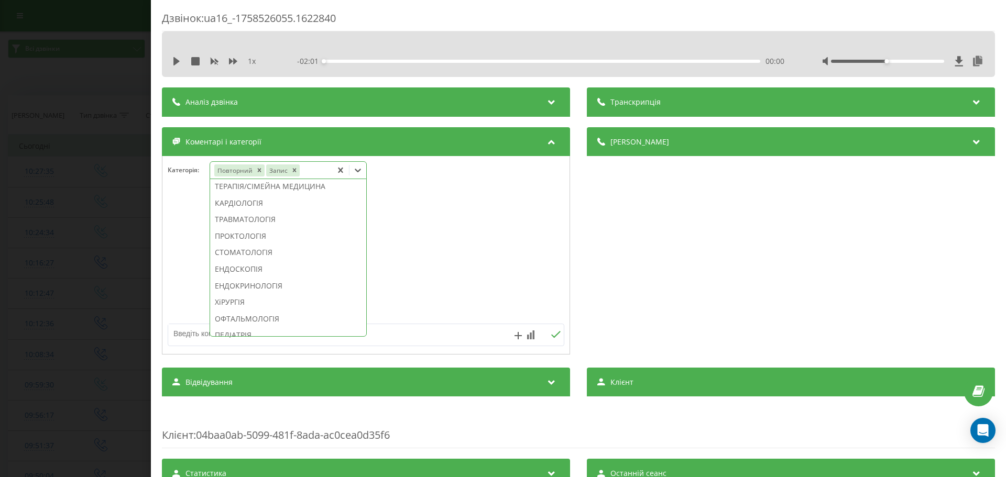
scroll to position [462, 0]
click at [234, 254] on div "СТОМАТОЛОГІЯ" at bounding box center [288, 245] width 156 height 17
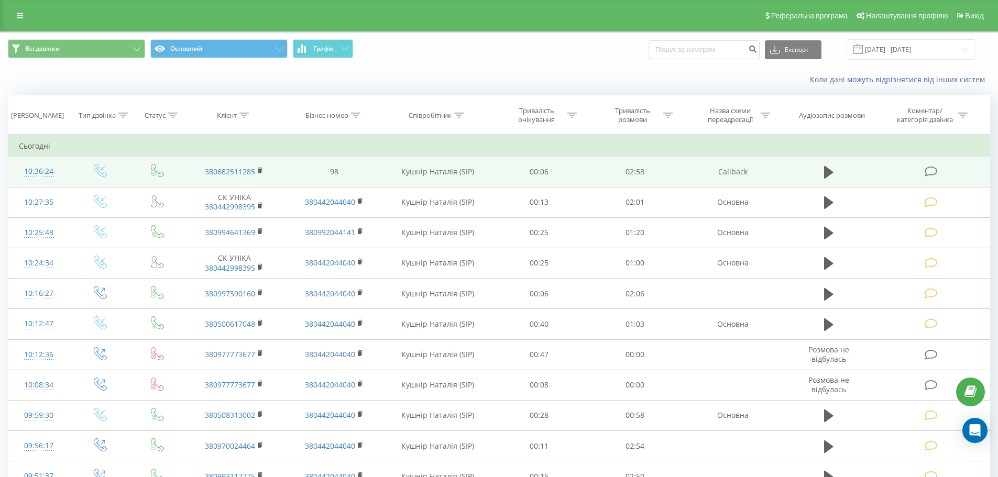
click at [928, 171] on icon at bounding box center [931, 171] width 13 height 11
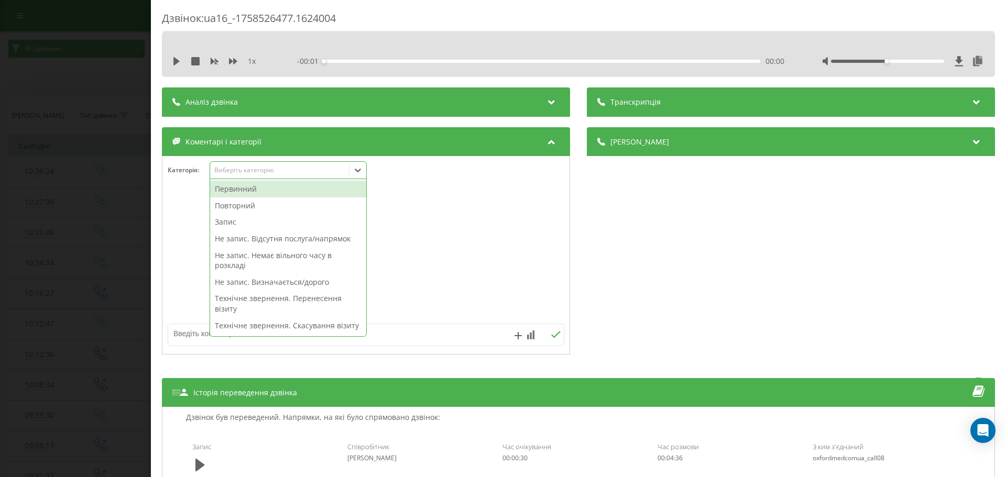
click at [357, 170] on icon at bounding box center [358, 171] width 6 height 4
click at [293, 284] on div "Не запис. Визначається/дорого" at bounding box center [288, 282] width 156 height 17
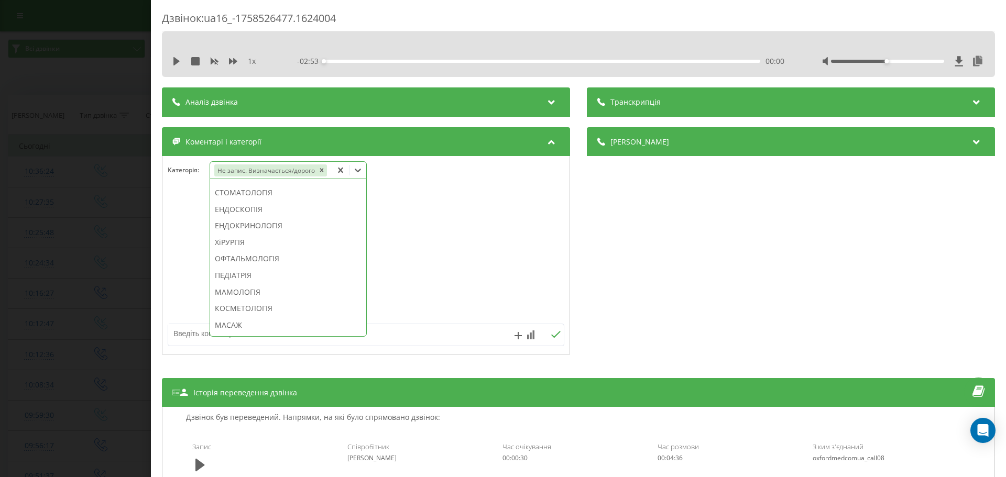
scroll to position [580, 0]
click at [255, 269] on div "КОСМЕТОЛОГІЯ" at bounding box center [288, 260] width 156 height 17
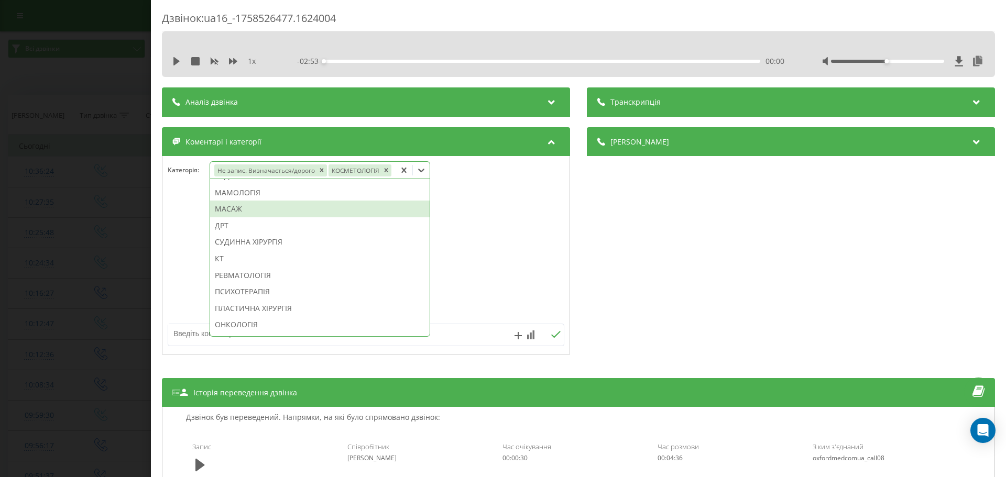
scroll to position [498, 0]
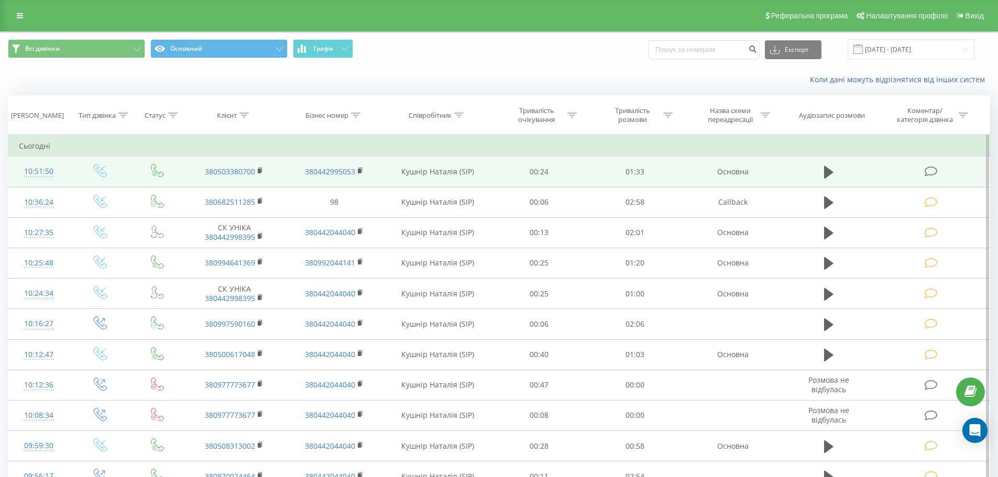
click at [928, 171] on icon at bounding box center [931, 171] width 13 height 11
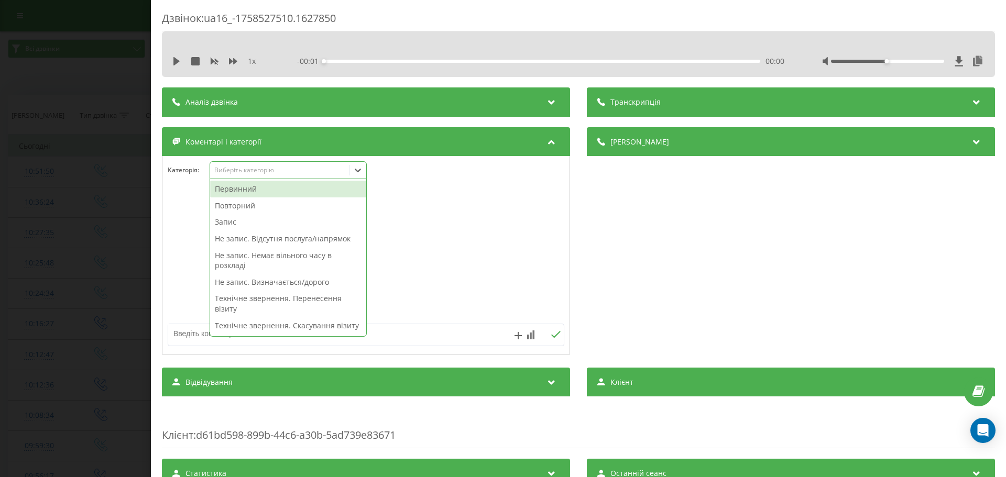
click at [358, 170] on icon at bounding box center [358, 170] width 10 height 10
click at [246, 202] on div "Повторний" at bounding box center [288, 206] width 156 height 17
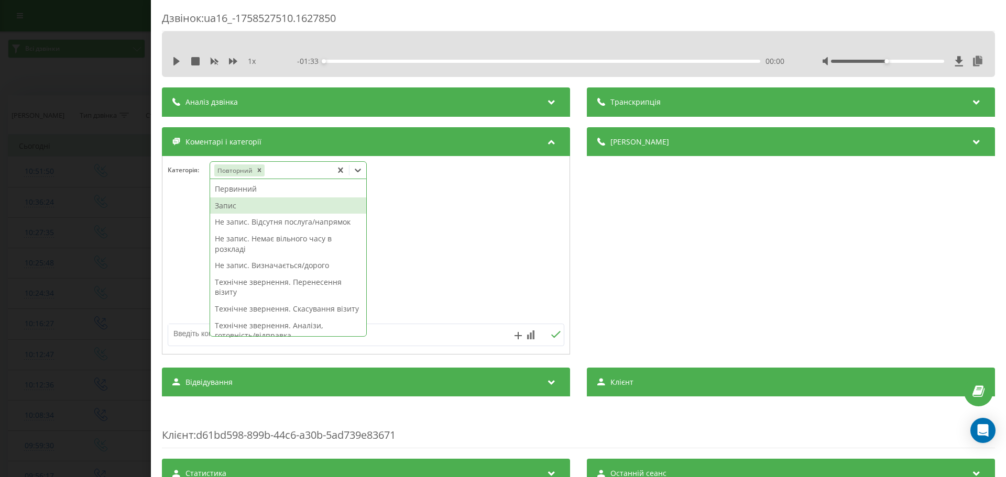
click at [236, 205] on div "Запис" at bounding box center [288, 206] width 156 height 17
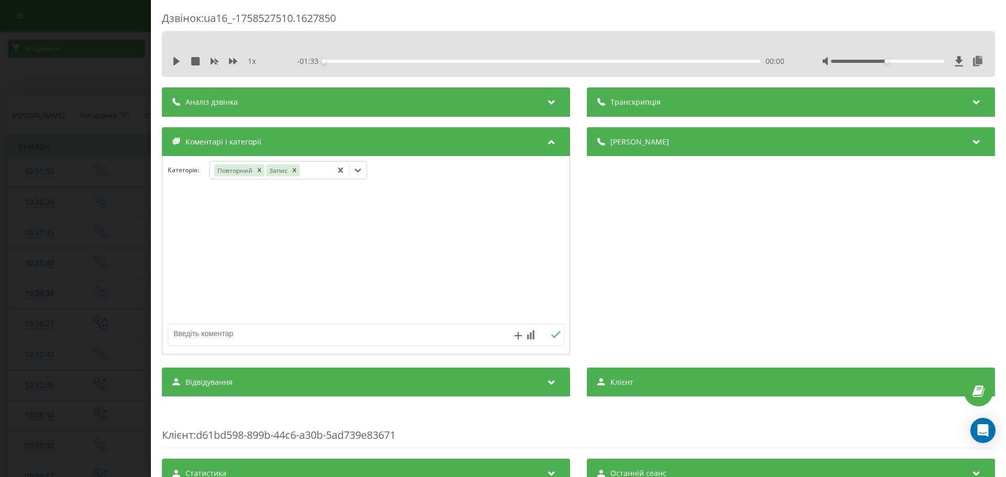
click at [362, 168] on icon at bounding box center [358, 170] width 10 height 10
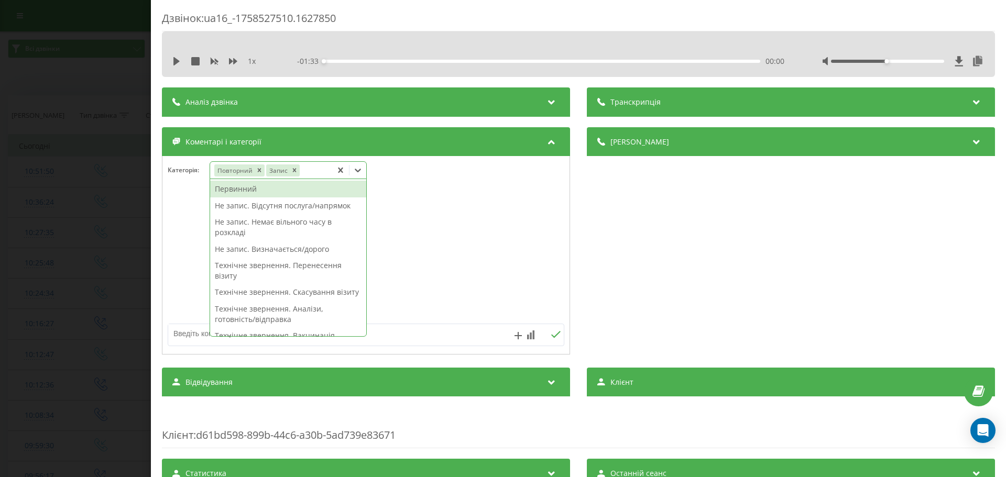
click at [362, 168] on icon at bounding box center [358, 170] width 10 height 10
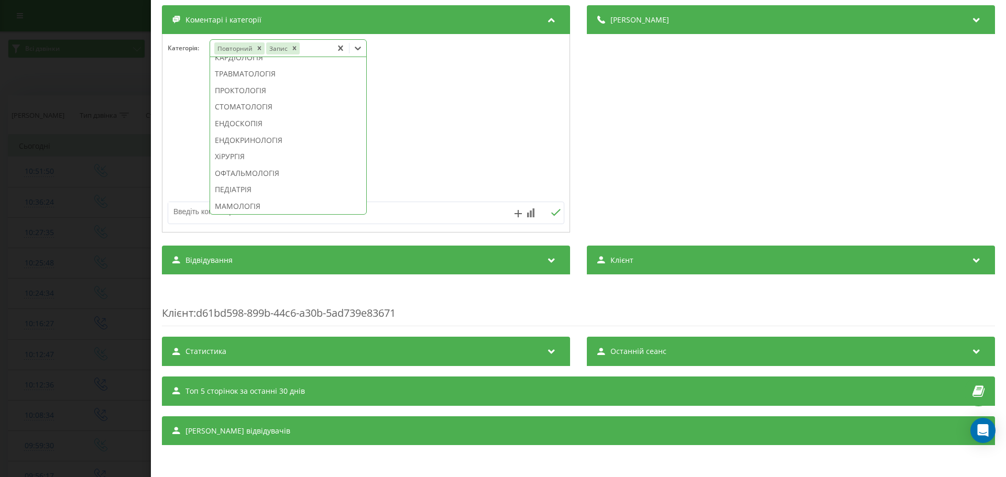
scroll to position [482, 0]
click at [226, 162] on div "ХіРУРГІЯ" at bounding box center [288, 153] width 156 height 17
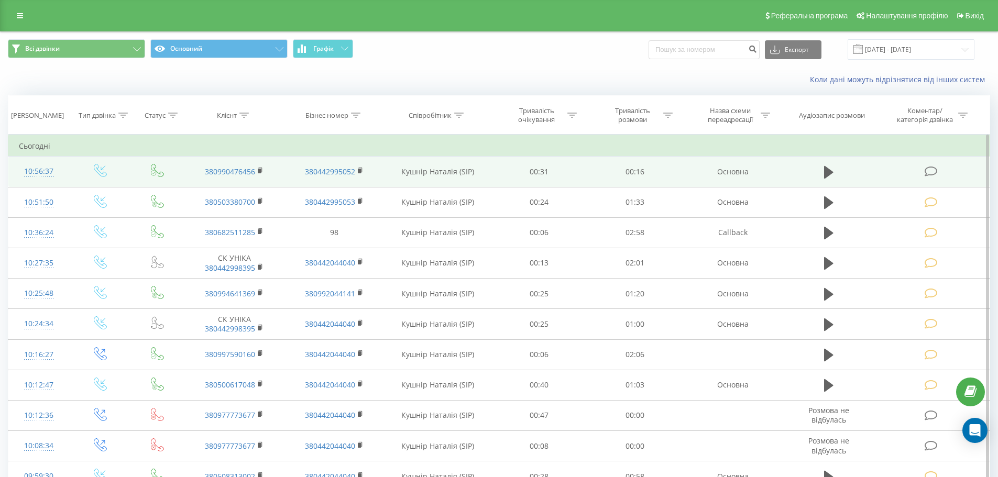
click at [932, 170] on icon at bounding box center [931, 171] width 13 height 11
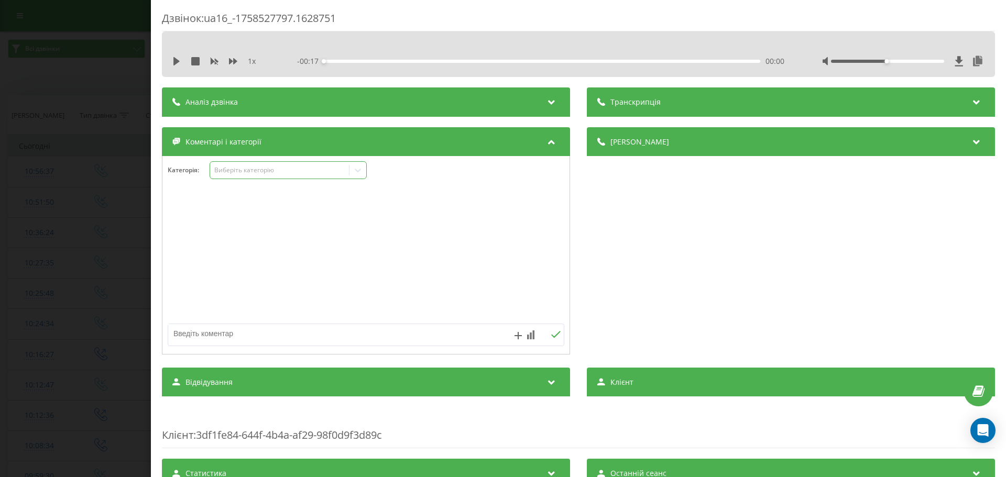
click at [357, 170] on icon at bounding box center [358, 171] width 6 height 4
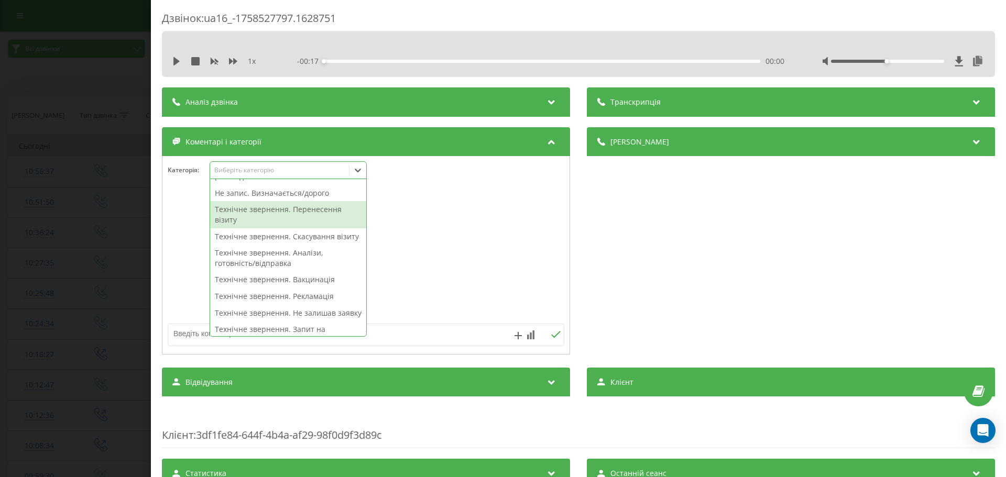
scroll to position [105, 0]
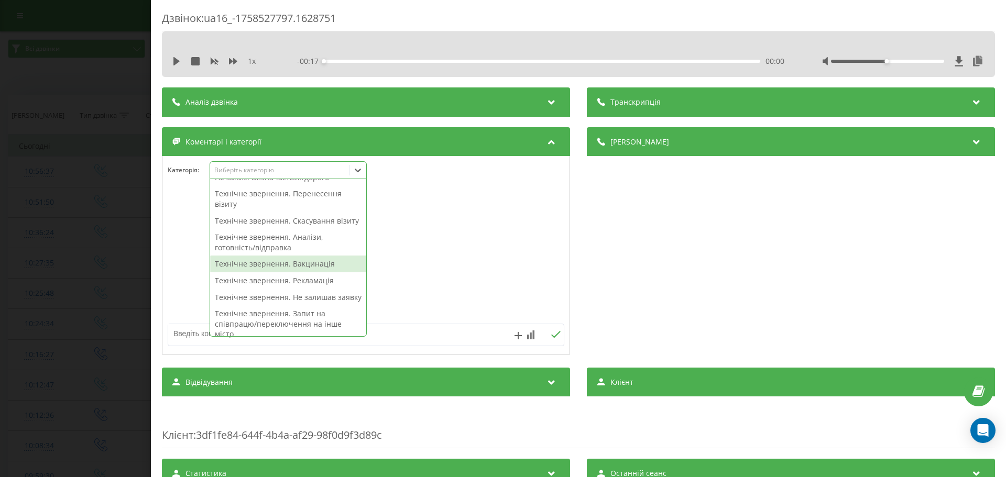
click at [304, 272] on div "Технічне звернення. Вакцинація" at bounding box center [288, 264] width 156 height 17
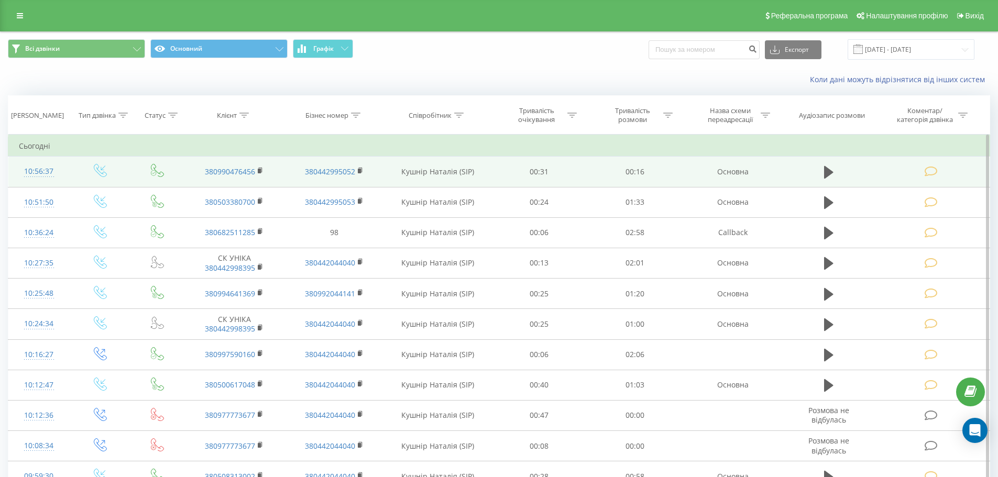
click at [621, 165] on td "00:16" at bounding box center [636, 172] width 96 height 30
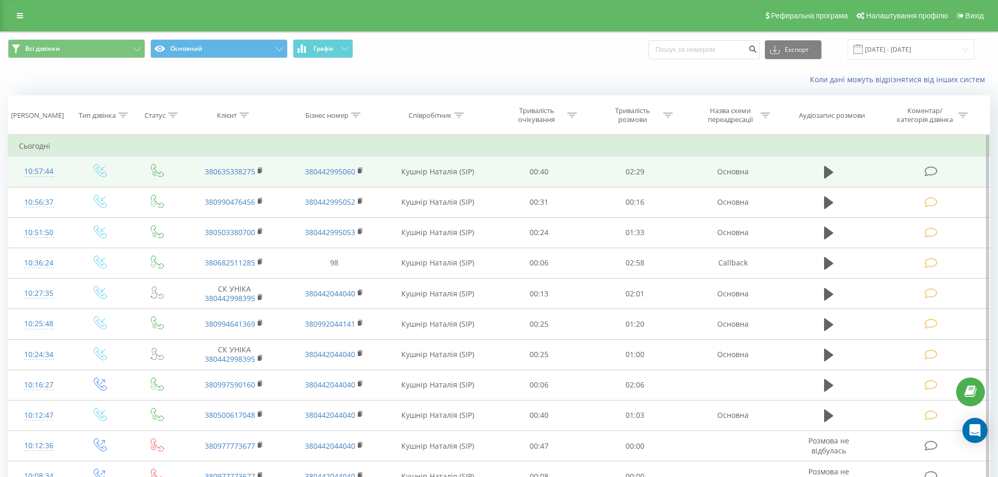
click at [932, 172] on icon at bounding box center [931, 171] width 13 height 11
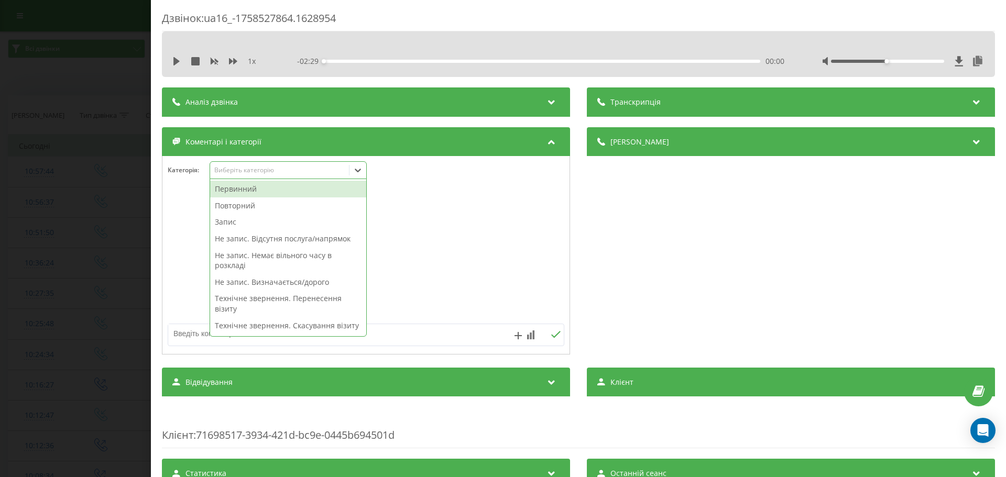
click at [356, 169] on icon at bounding box center [358, 171] width 6 height 4
click at [220, 209] on div "Повторний" at bounding box center [288, 206] width 156 height 17
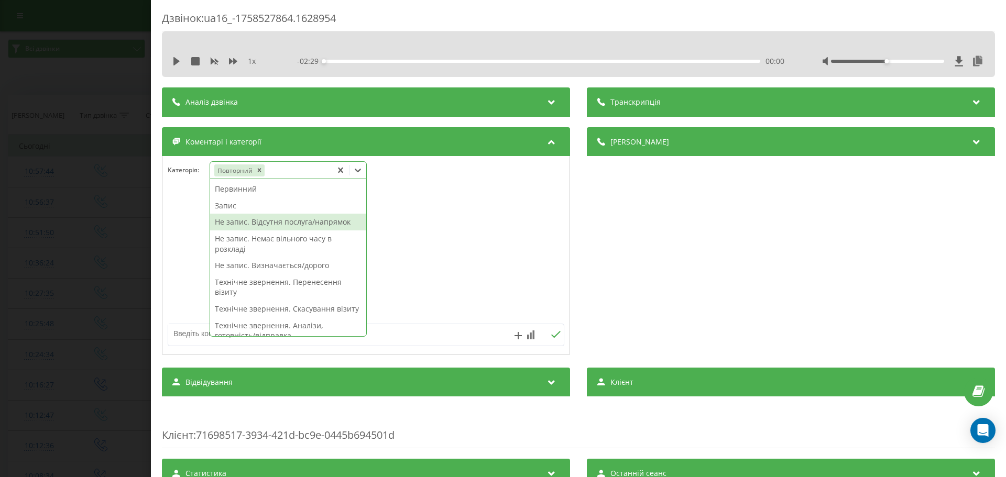
click at [224, 219] on div "Не запис. Відсутня послуга/напрямок" at bounding box center [288, 222] width 156 height 17
click at [222, 203] on div "Запис" at bounding box center [288, 206] width 156 height 17
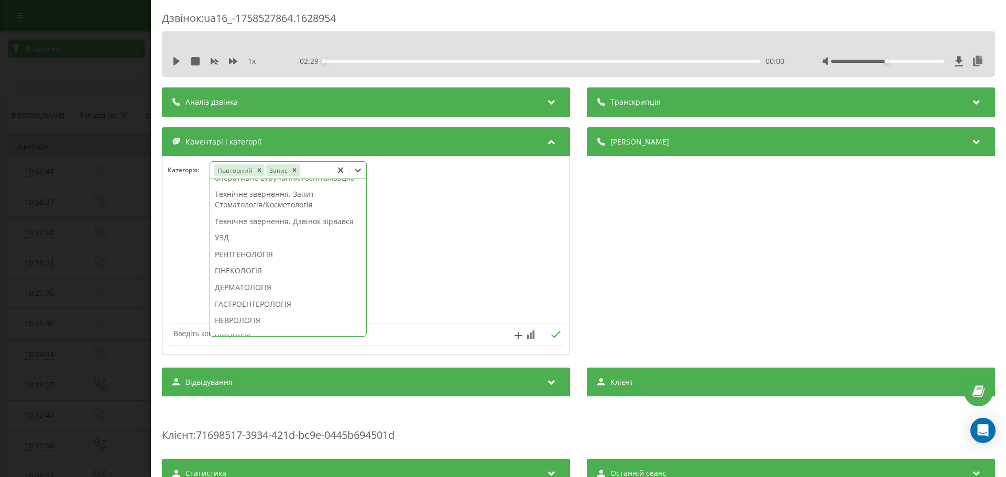
scroll to position [311, 0]
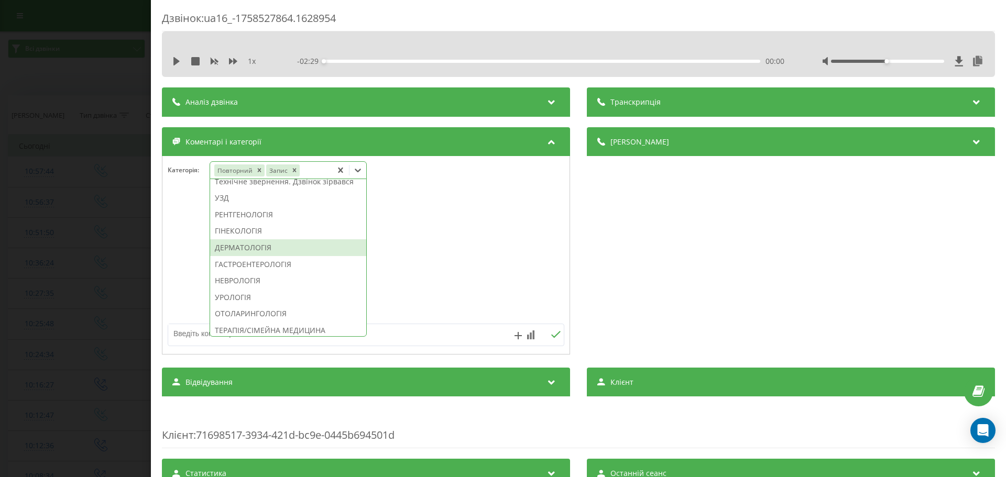
click at [226, 256] on div "ДЕРМАТОЛОГІЯ" at bounding box center [288, 248] width 156 height 17
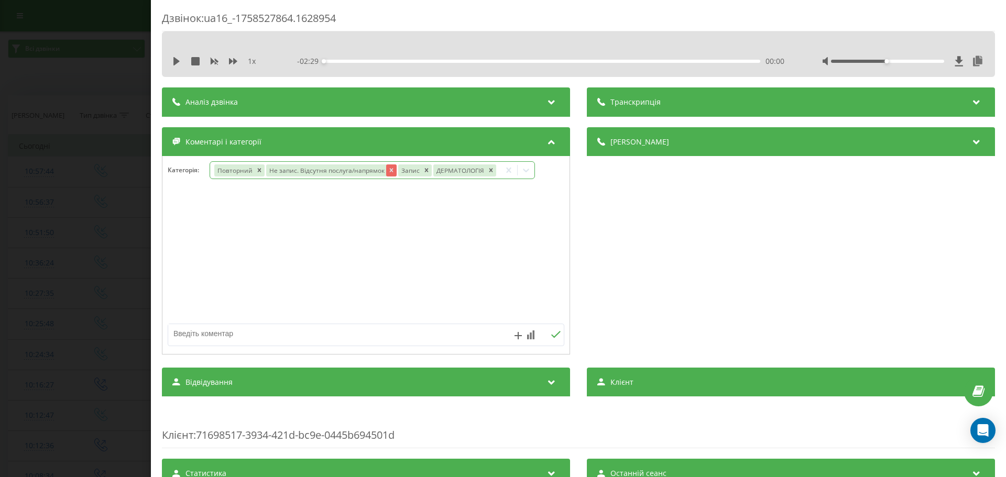
click at [388, 170] on icon "Remove Не запис. Відсутня послуга/напрямок" at bounding box center [391, 170] width 7 height 7
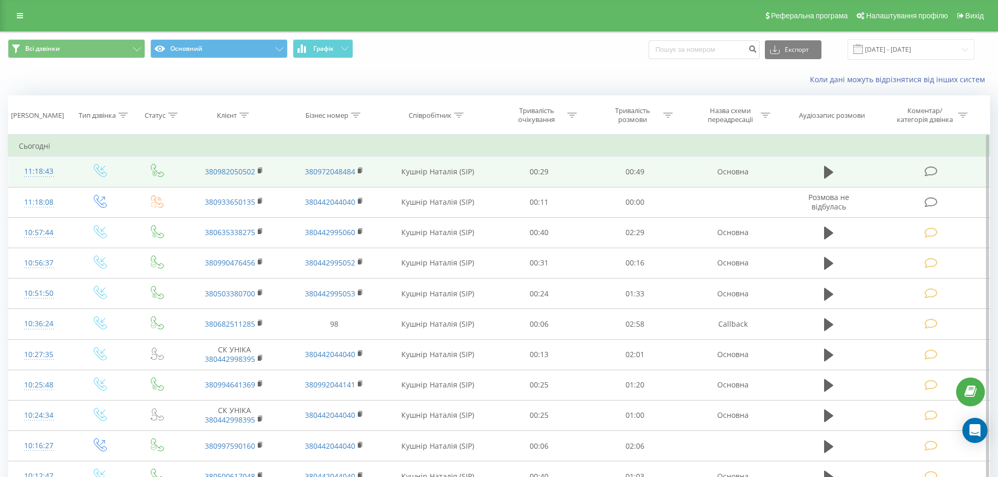
click at [930, 170] on icon at bounding box center [931, 171] width 13 height 11
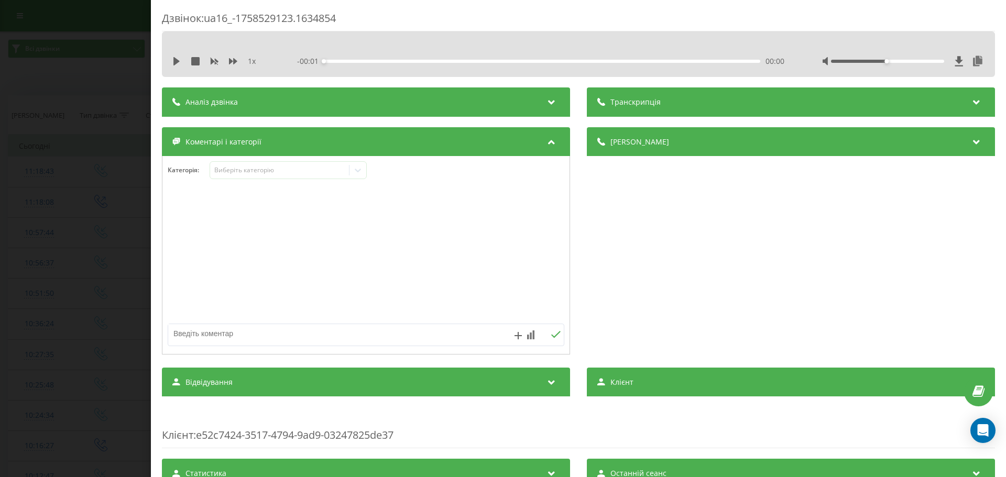
click at [200, 335] on textarea at bounding box center [326, 333] width 317 height 19
type textarea "технічне. не влаштовує адреса"
click at [551, 332] on icon at bounding box center [556, 334] width 10 height 7
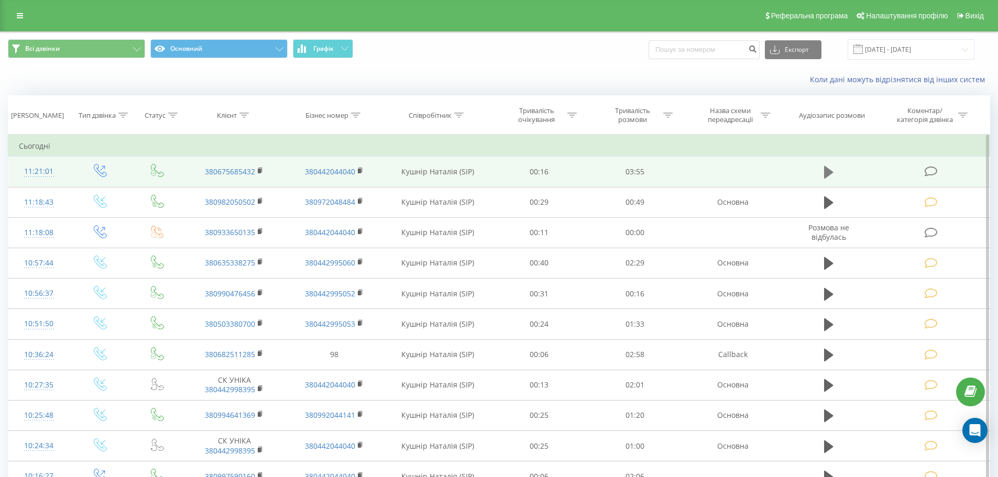
click at [828, 170] on icon at bounding box center [828, 172] width 9 height 13
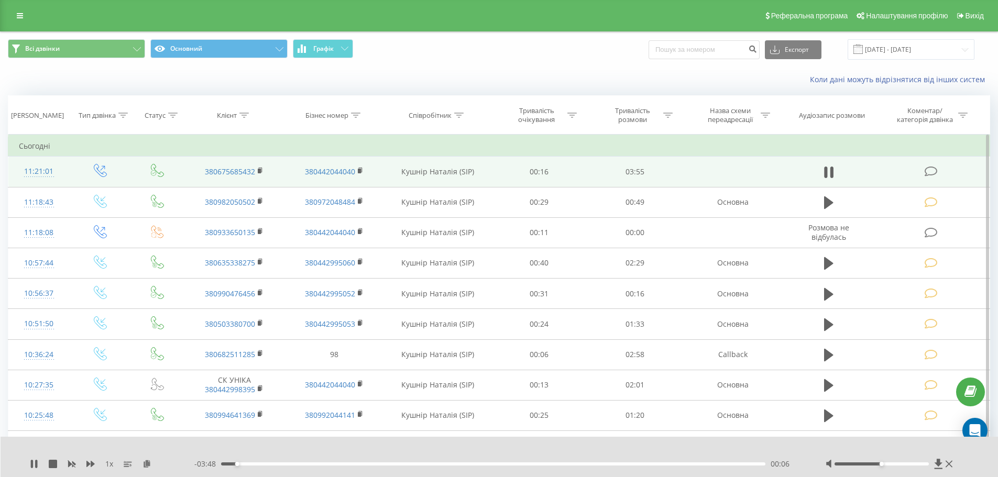
click at [935, 170] on icon at bounding box center [931, 171] width 13 height 11
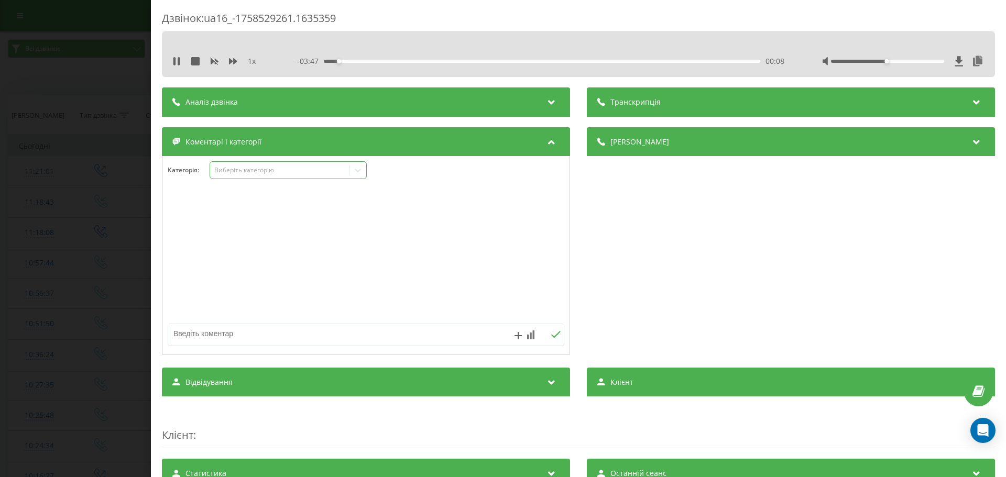
click at [361, 169] on icon at bounding box center [358, 170] width 10 height 10
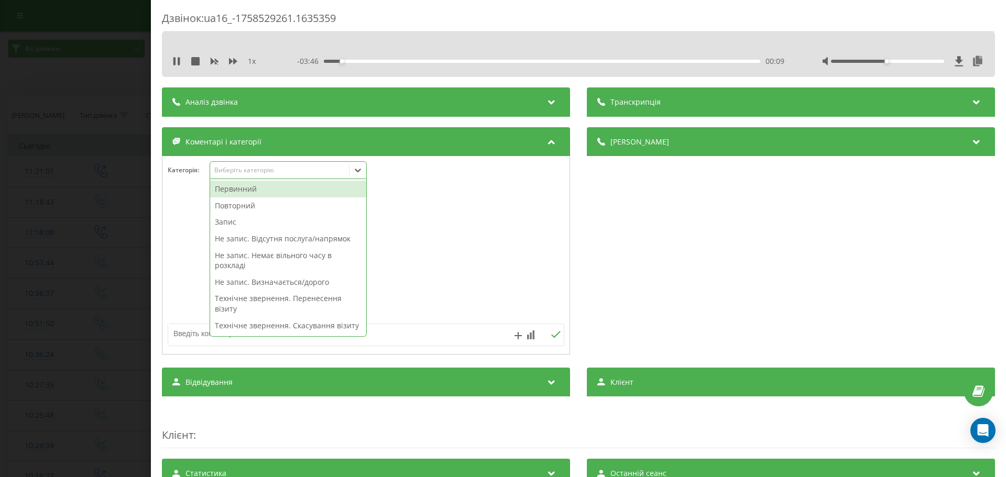
click at [229, 207] on div "Повторний" at bounding box center [288, 206] width 156 height 17
click at [229, 207] on div "Запис" at bounding box center [288, 206] width 156 height 17
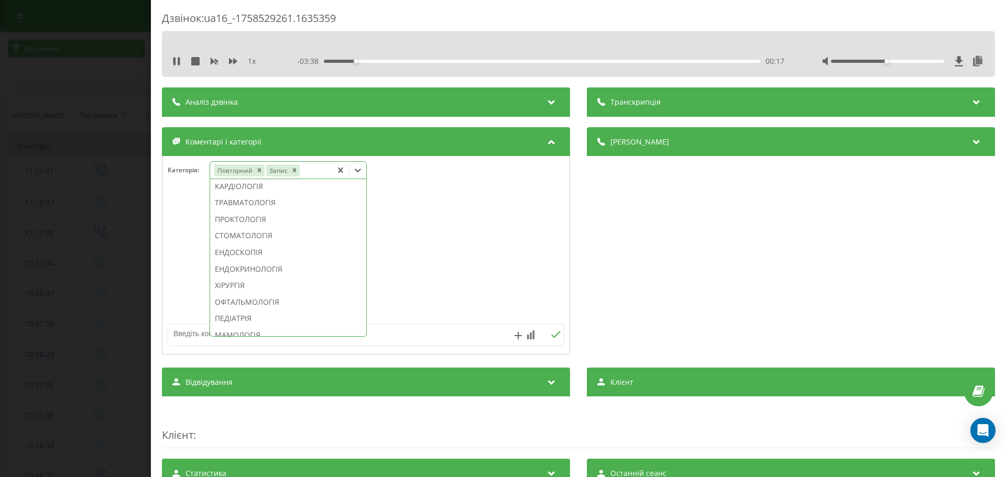
scroll to position [479, 0]
click at [248, 237] on div "СТОМАТОЛОГІЯ" at bounding box center [288, 229] width 156 height 17
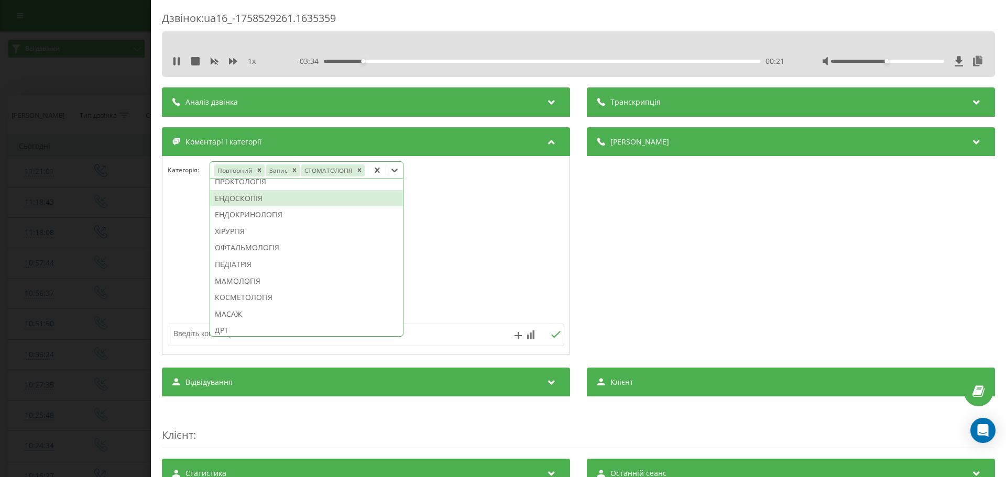
scroll to position [417, 0]
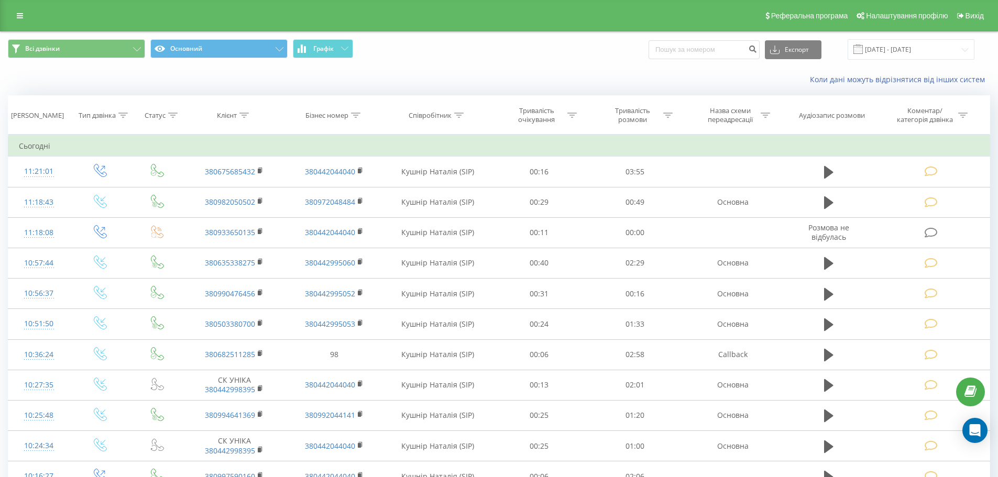
click at [642, 53] on div "Всі дзвінки Основний Графік Експорт .csv .xls .xlsx 22.09.2025 - 22.09.2025" at bounding box center [499, 49] width 983 height 20
click at [19, 17] on icon at bounding box center [20, 15] width 6 height 7
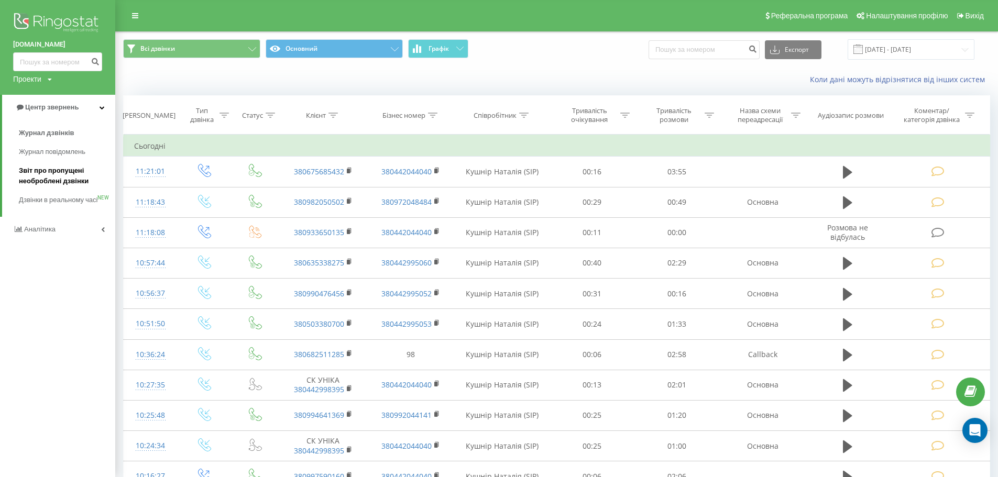
click at [44, 178] on span "Звіт про пропущені необроблені дзвінки" at bounding box center [64, 176] width 91 height 21
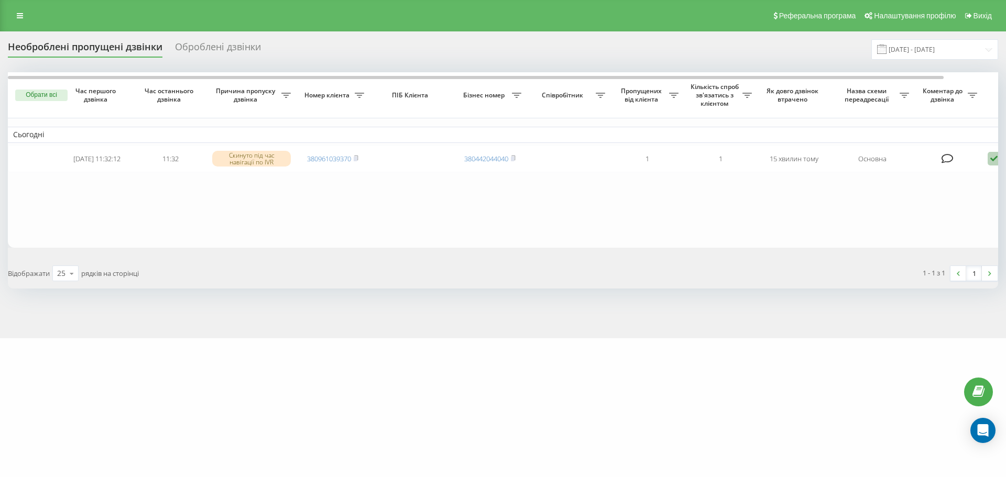
click at [897, 81] on th "Назва схеми переадресації" at bounding box center [873, 95] width 84 height 46
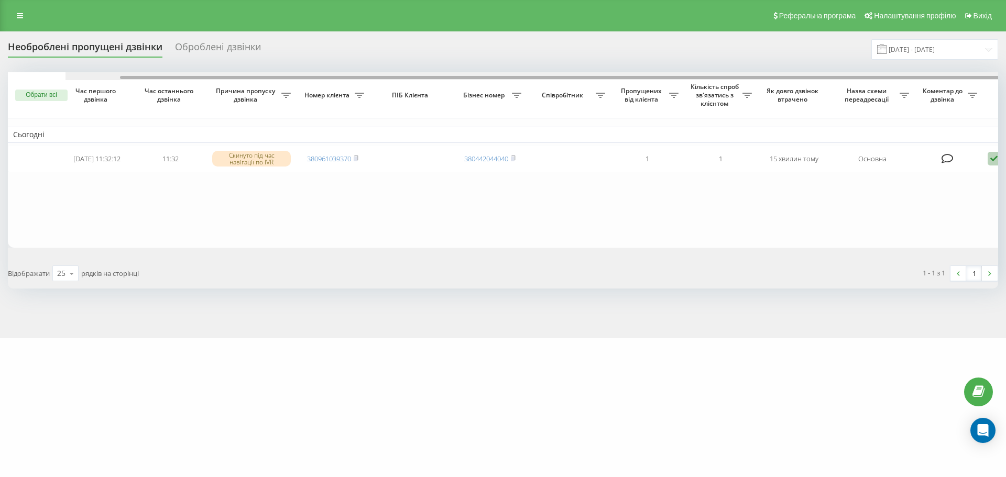
scroll to position [0, 58]
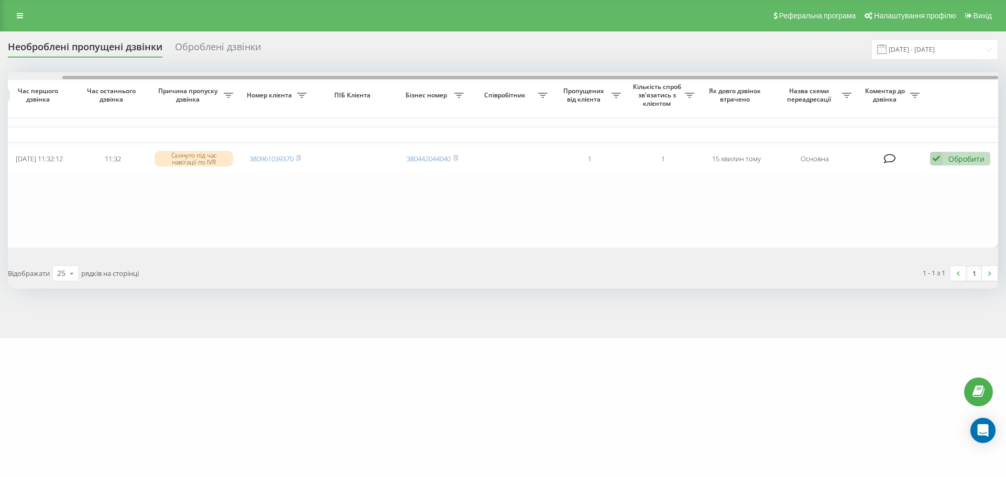
drag, startPoint x: 895, startPoint y: 78, endPoint x: 1004, endPoint y: 60, distance: 110.5
click at [1004, 60] on div "Необроблені пропущені дзвінки Оброблені дзвінки [DATE] - [DATE] Обрати всі Час …" at bounding box center [503, 184] width 1006 height 307
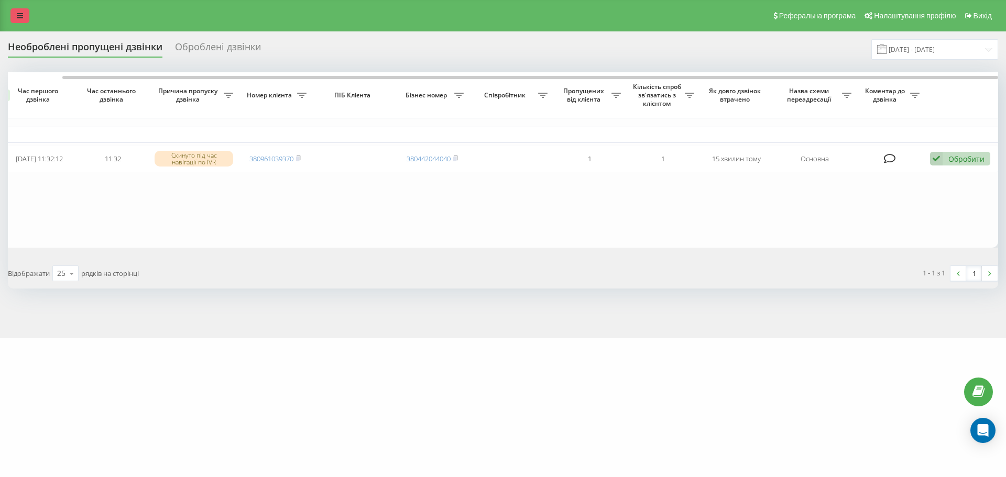
click at [20, 18] on icon at bounding box center [20, 15] width 6 height 7
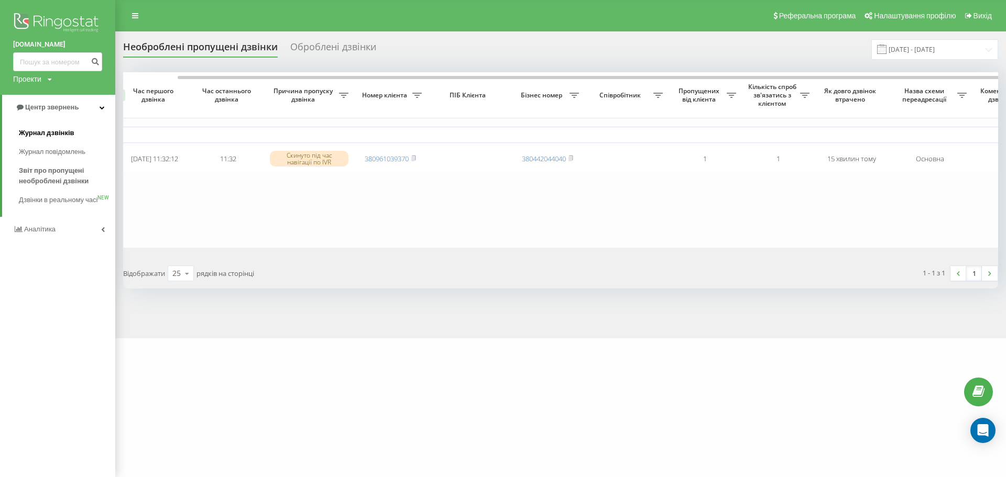
click at [44, 134] on span "Журнал дзвінків" at bounding box center [47, 133] width 56 height 10
